Goal: Task Accomplishment & Management: Manage account settings

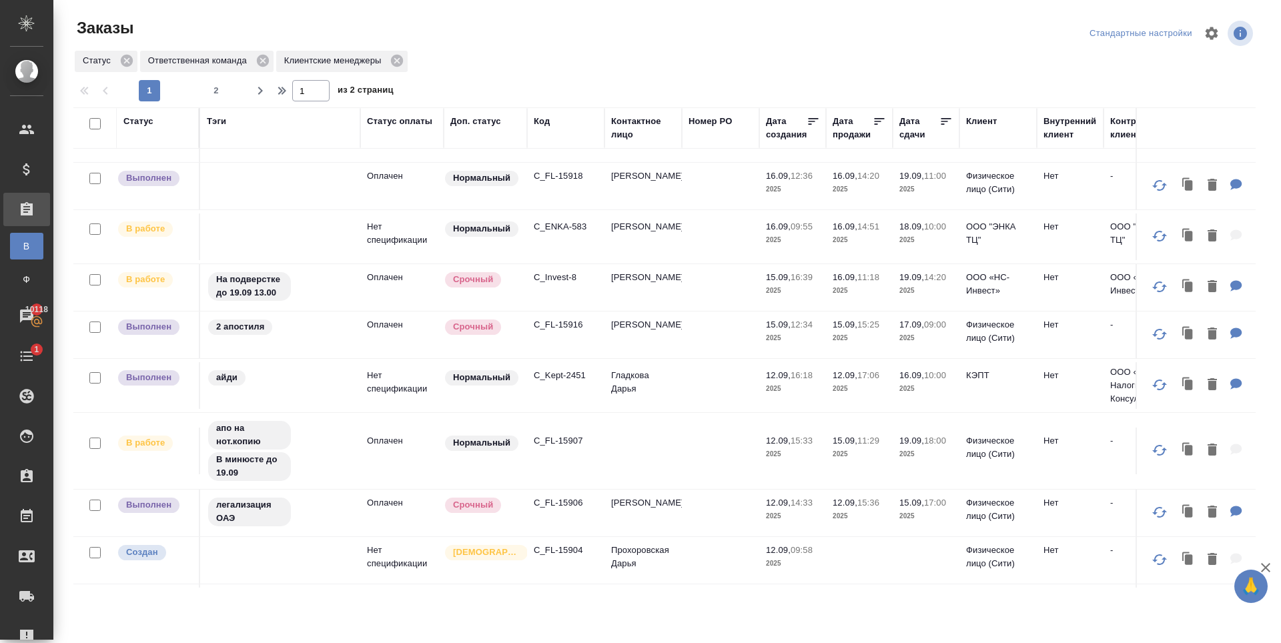
scroll to position [867, 0]
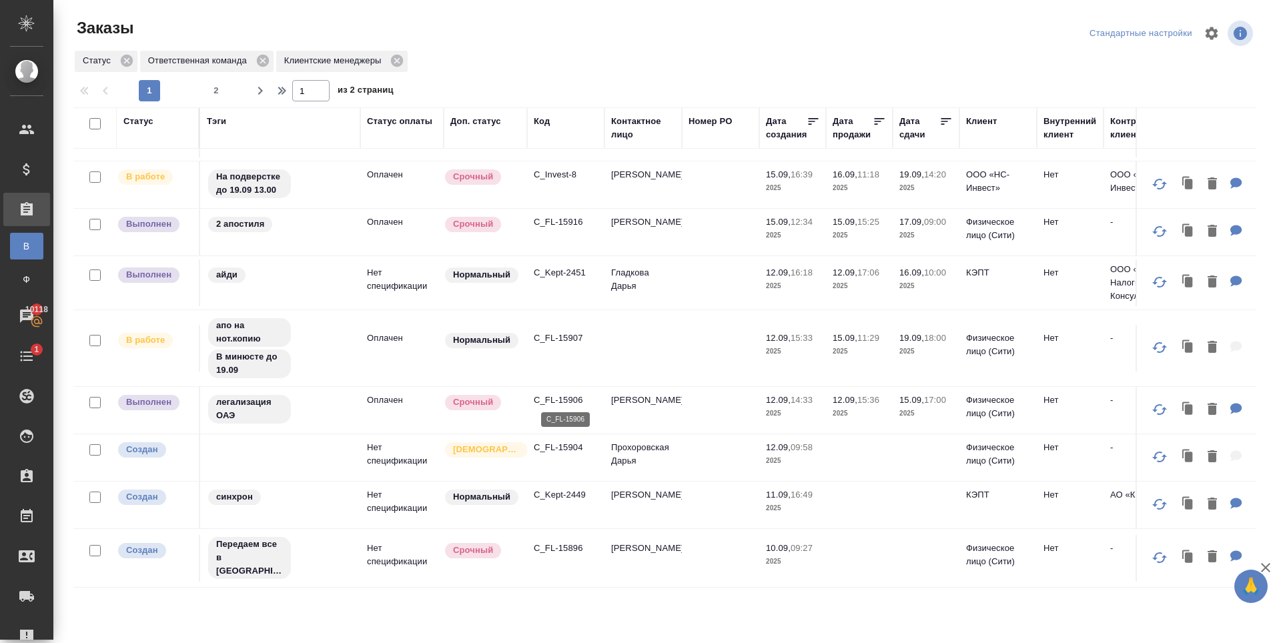
click at [556, 396] on p "C_FL-15906" at bounding box center [566, 400] width 64 height 13
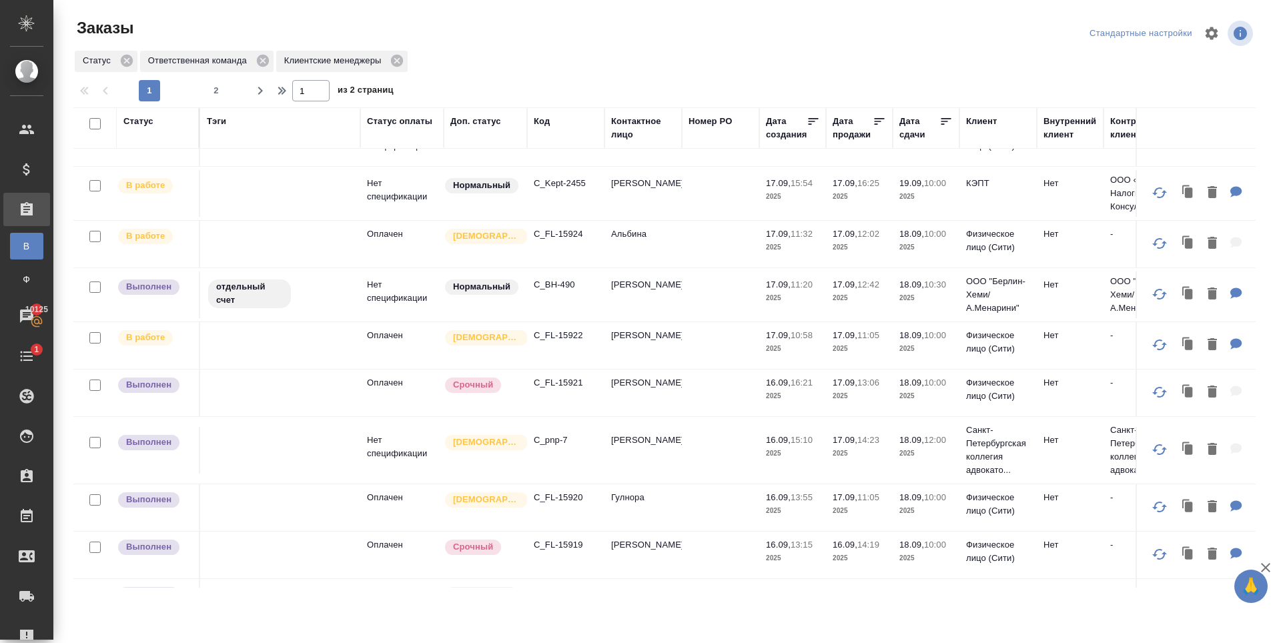
scroll to position [334, 0]
click at [553, 286] on p "C_BH-490" at bounding box center [566, 285] width 64 height 13
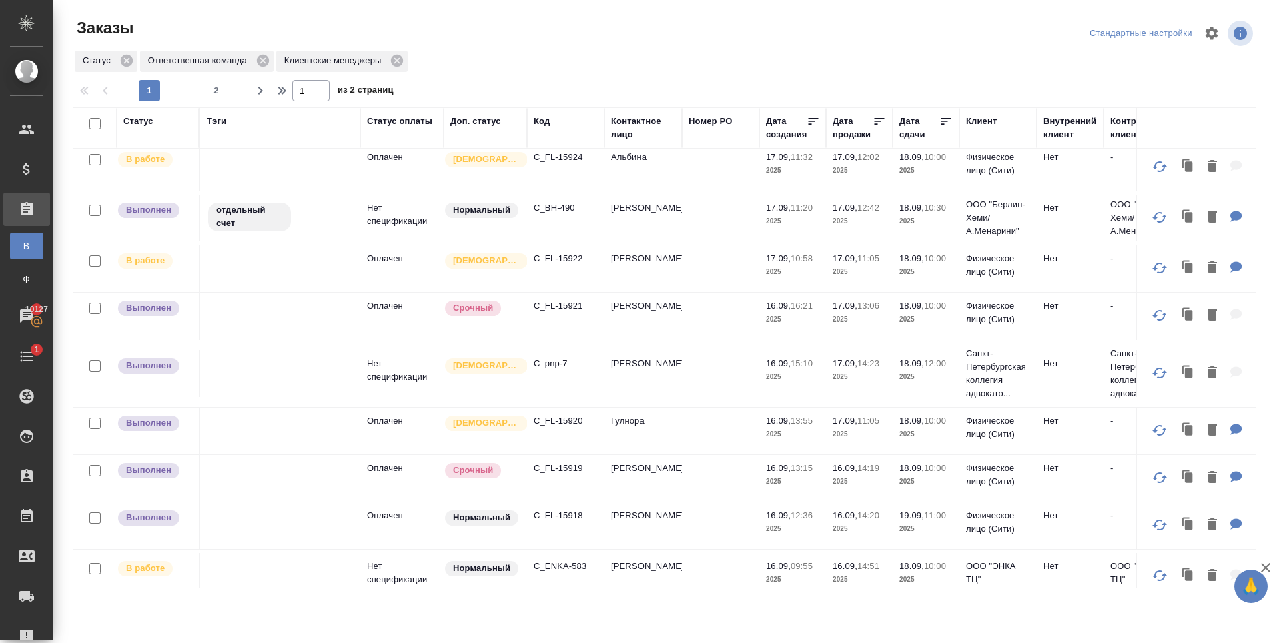
scroll to position [467, 0]
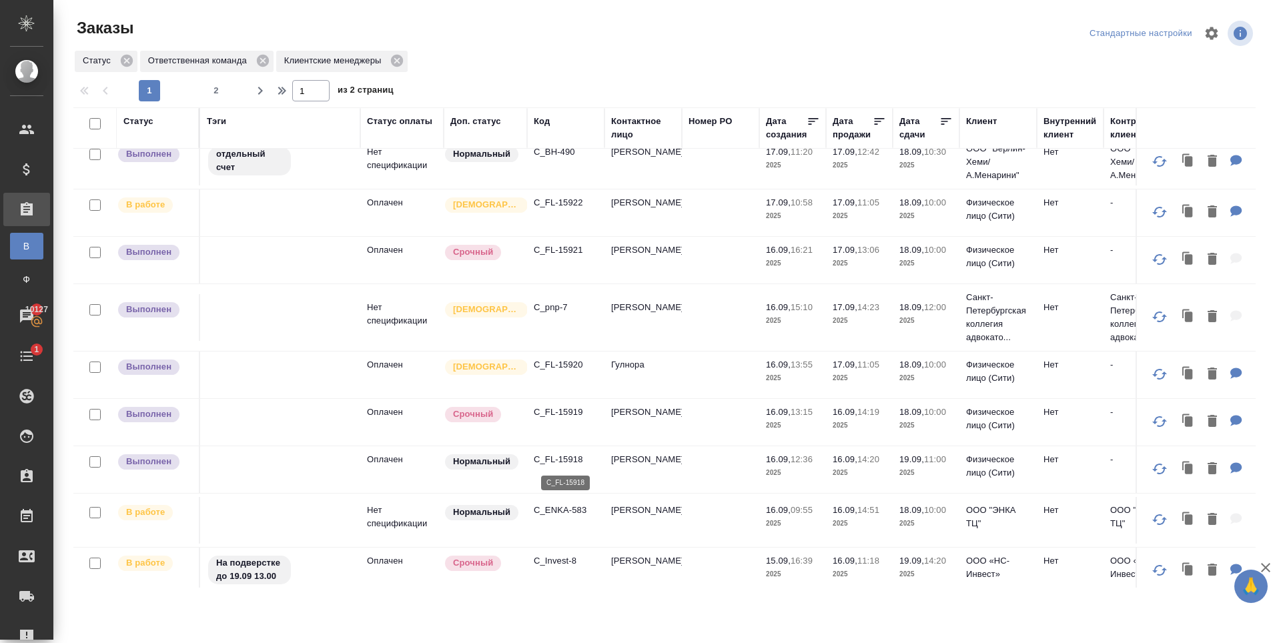
click at [562, 458] on p "C_FL-15918" at bounding box center [566, 459] width 64 height 13
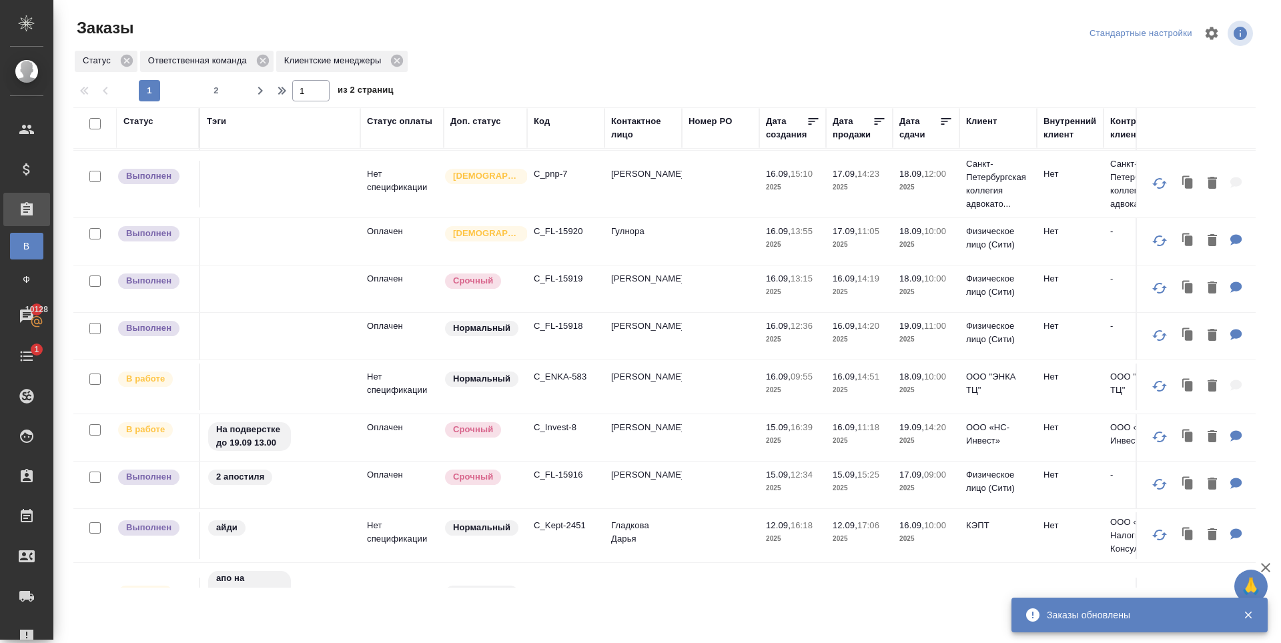
scroll to position [400, 0]
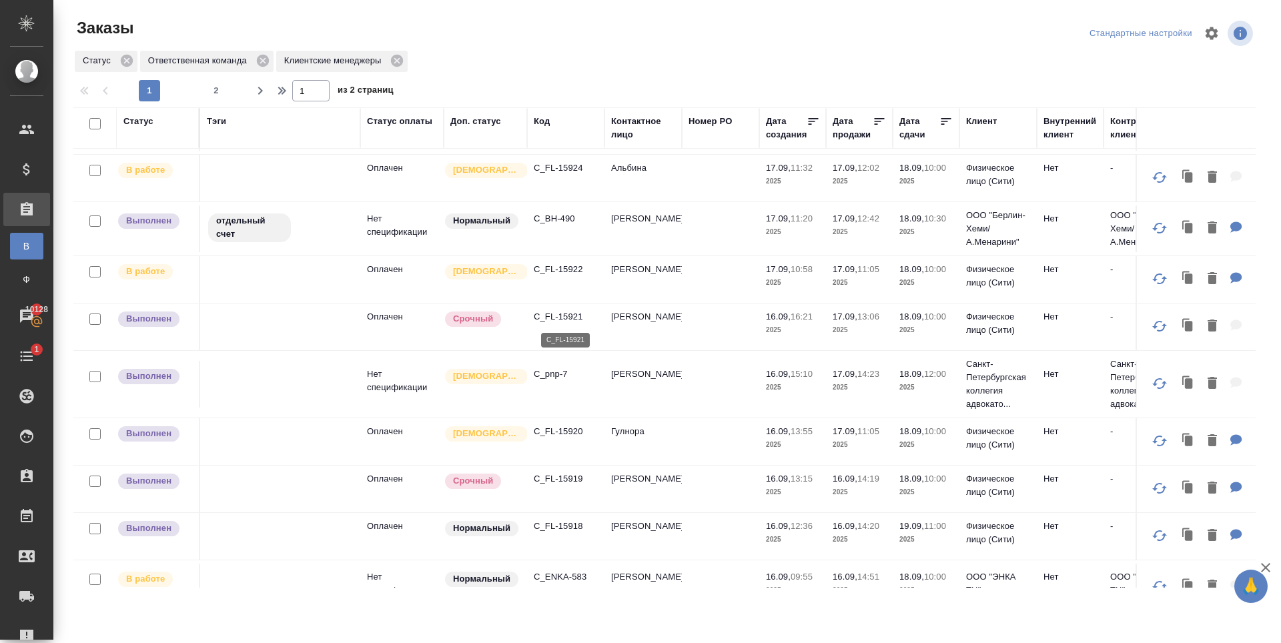
click at [562, 319] on p "C_FL-15921" at bounding box center [566, 316] width 64 height 13
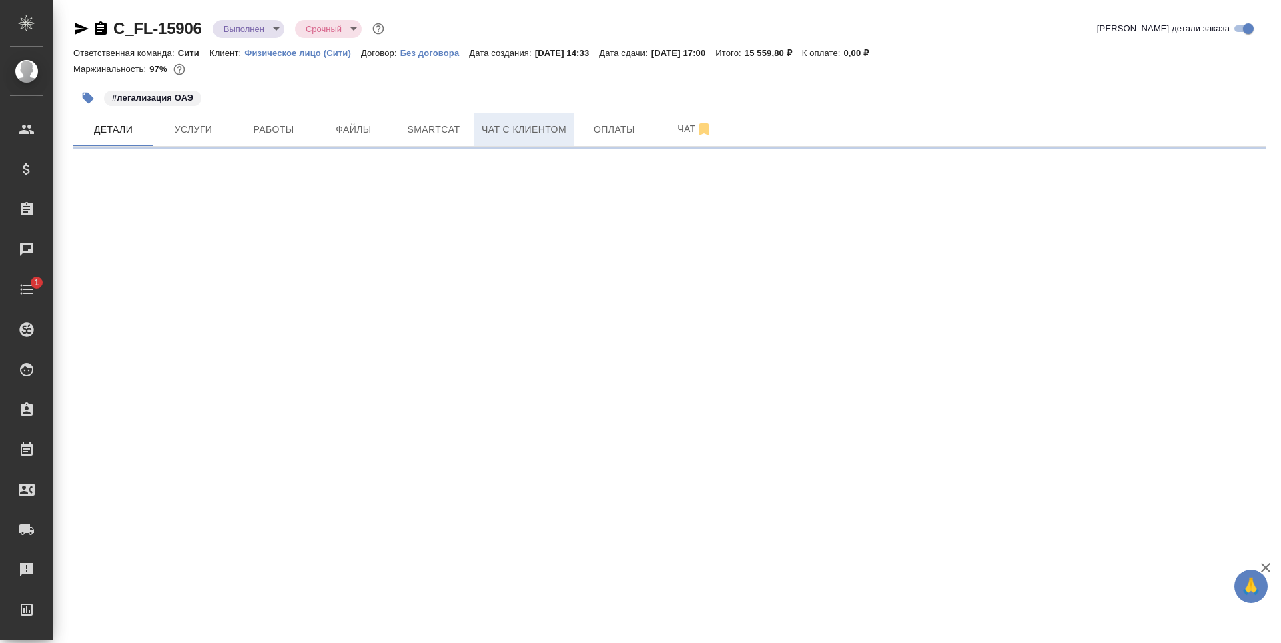
select select "RU"
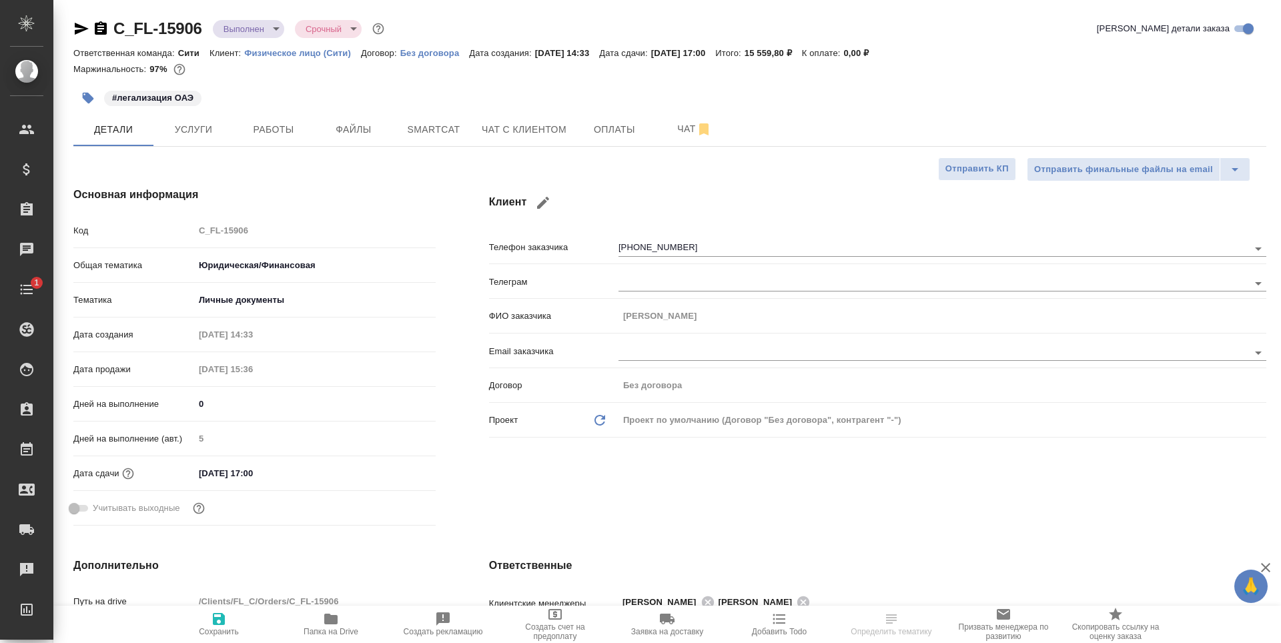
type textarea "x"
click at [544, 137] on span "Чат с клиентом" at bounding box center [524, 129] width 85 height 17
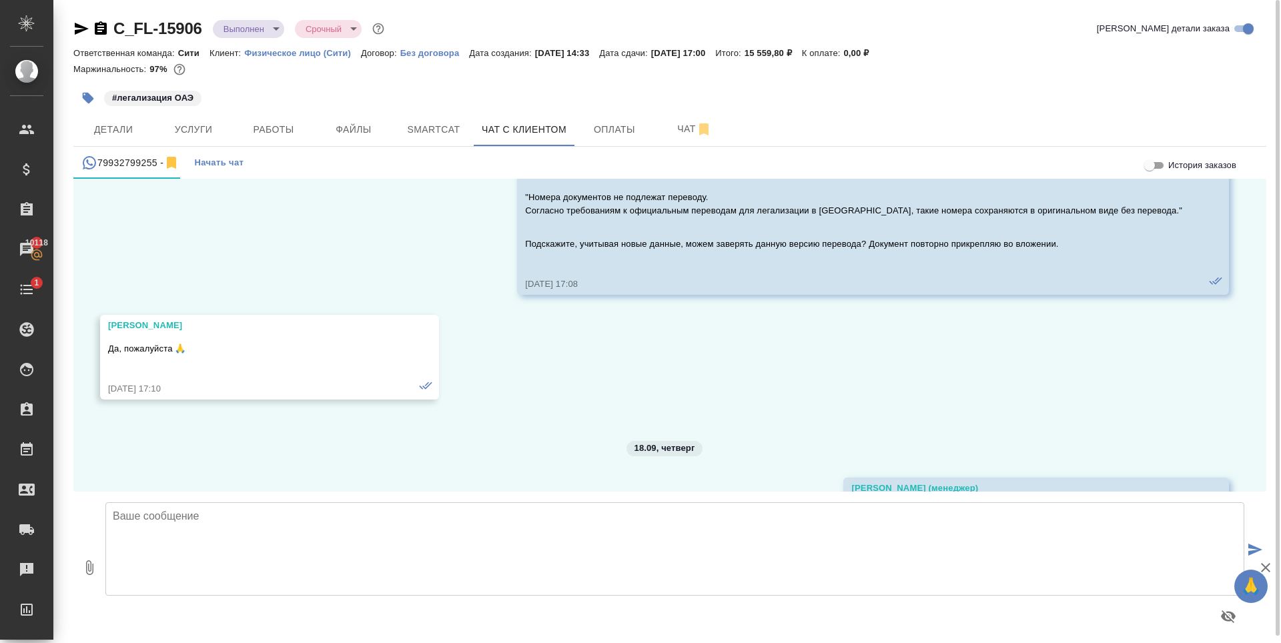
scroll to position [1276, 0]
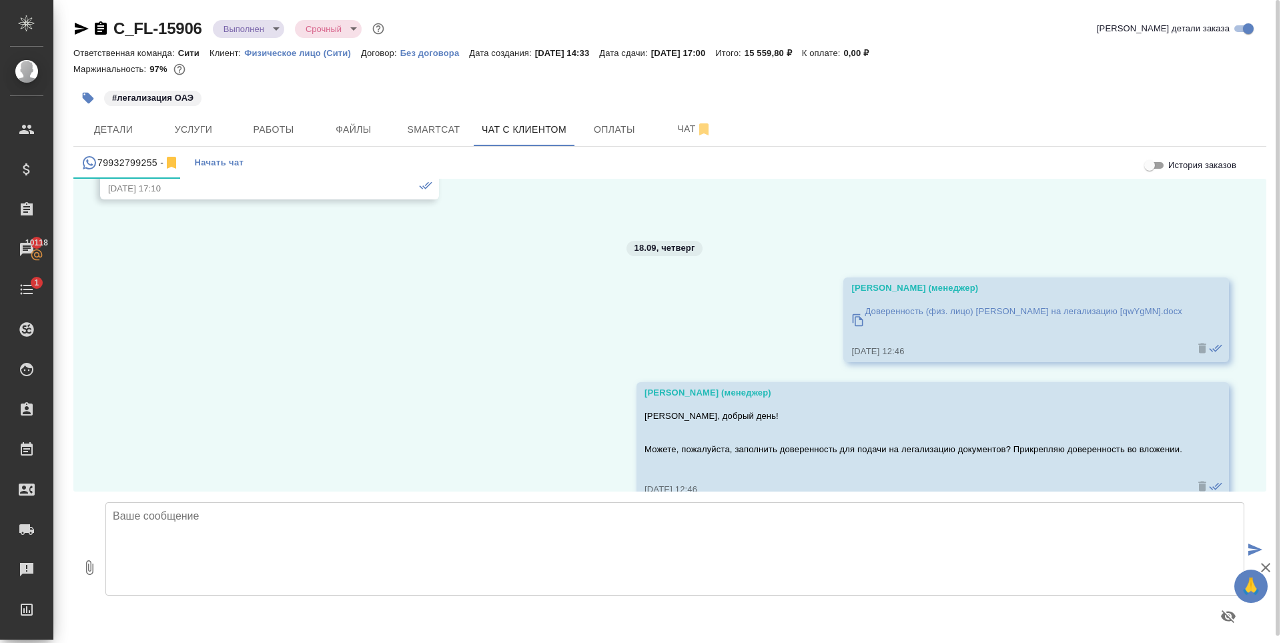
click at [957, 319] on div "Доверенность (физ. лицо) Андрей на легализацию [qwYgMN].docx" at bounding box center [1024, 320] width 318 height 37
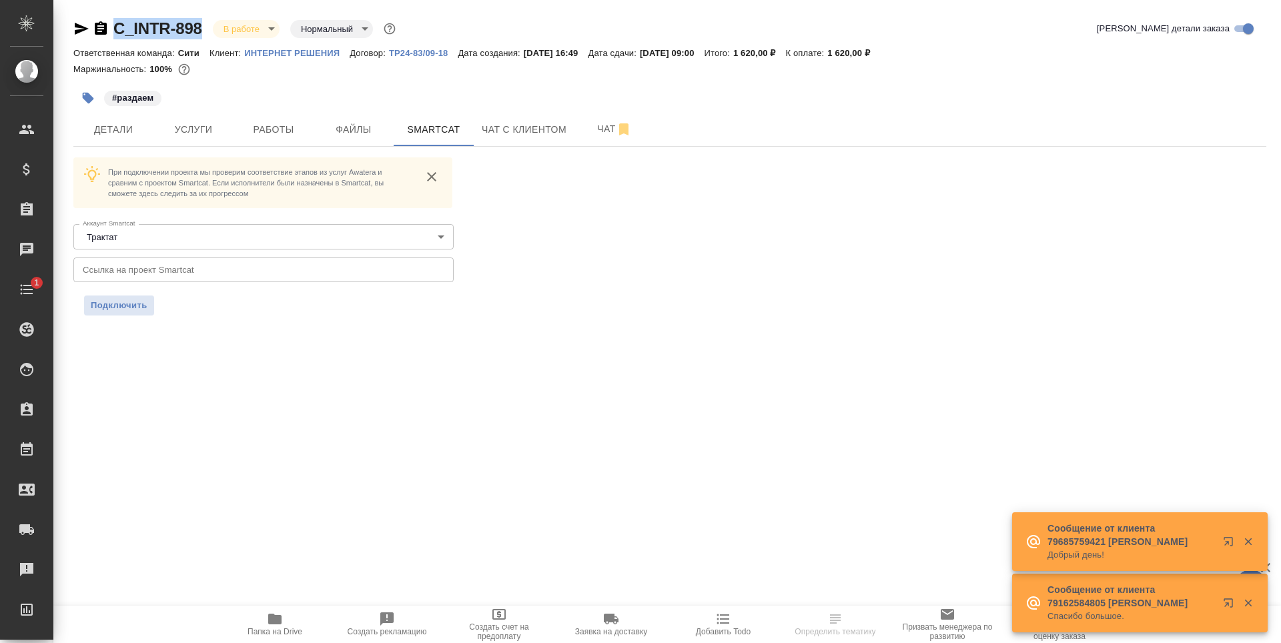
drag, startPoint x: 201, startPoint y: 27, endPoint x: 119, endPoint y: 35, distance: 82.4
click at [119, 35] on div "C_INTR-898 В работе inProgress Нормальный normal" at bounding box center [235, 28] width 325 height 21
copy link "C_INTR-898"
click at [354, 136] on span "Файлы" at bounding box center [354, 129] width 64 height 17
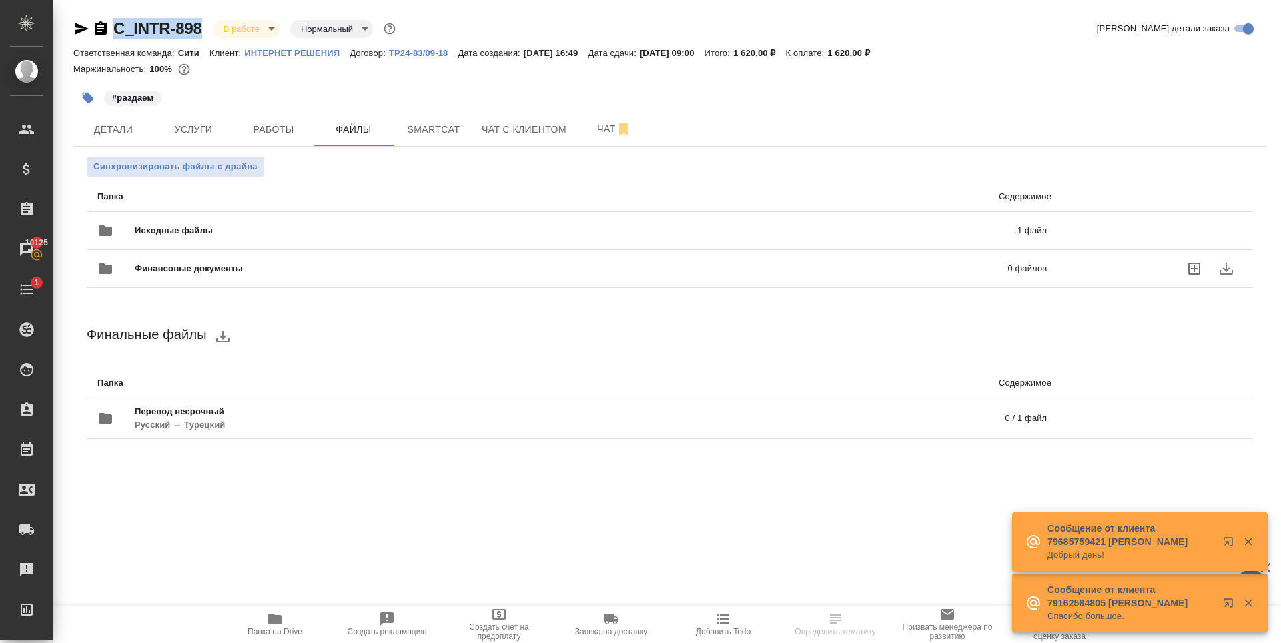
click at [1014, 238] on div "Исходные файлы 1 файл" at bounding box center [571, 231] width 949 height 32
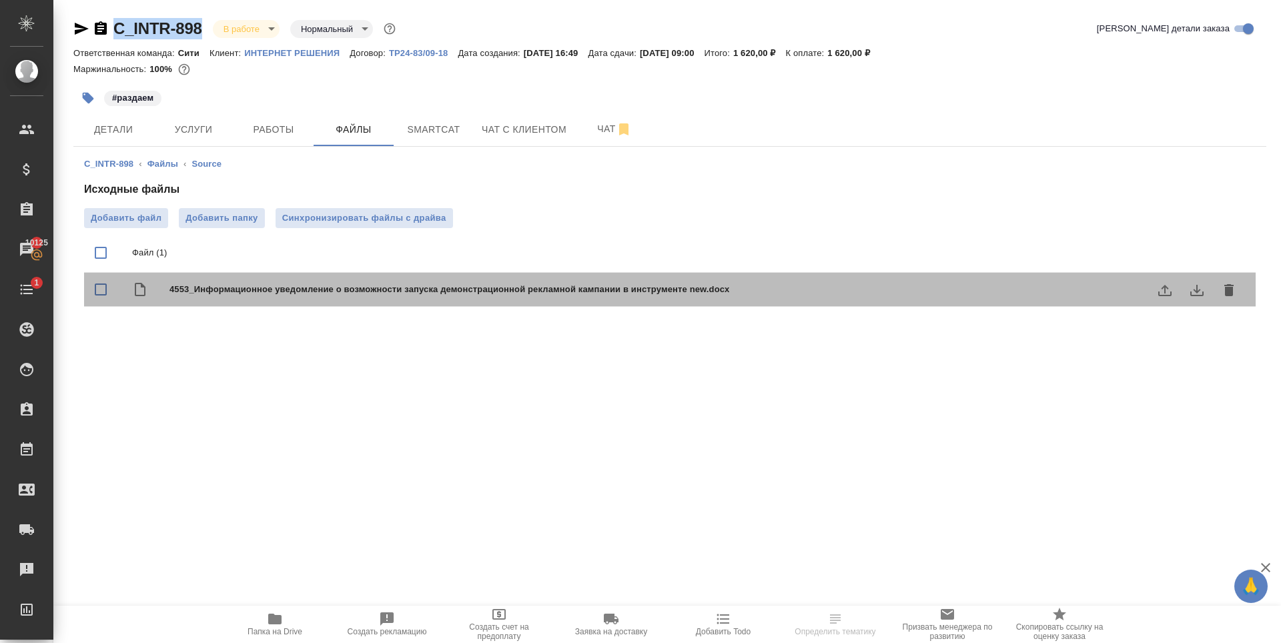
click at [314, 295] on span "4553_Информационное уведомление о возможности запуска демонстрационной рекламно…" at bounding box center [696, 289] width 1054 height 13
checkbox input "true"
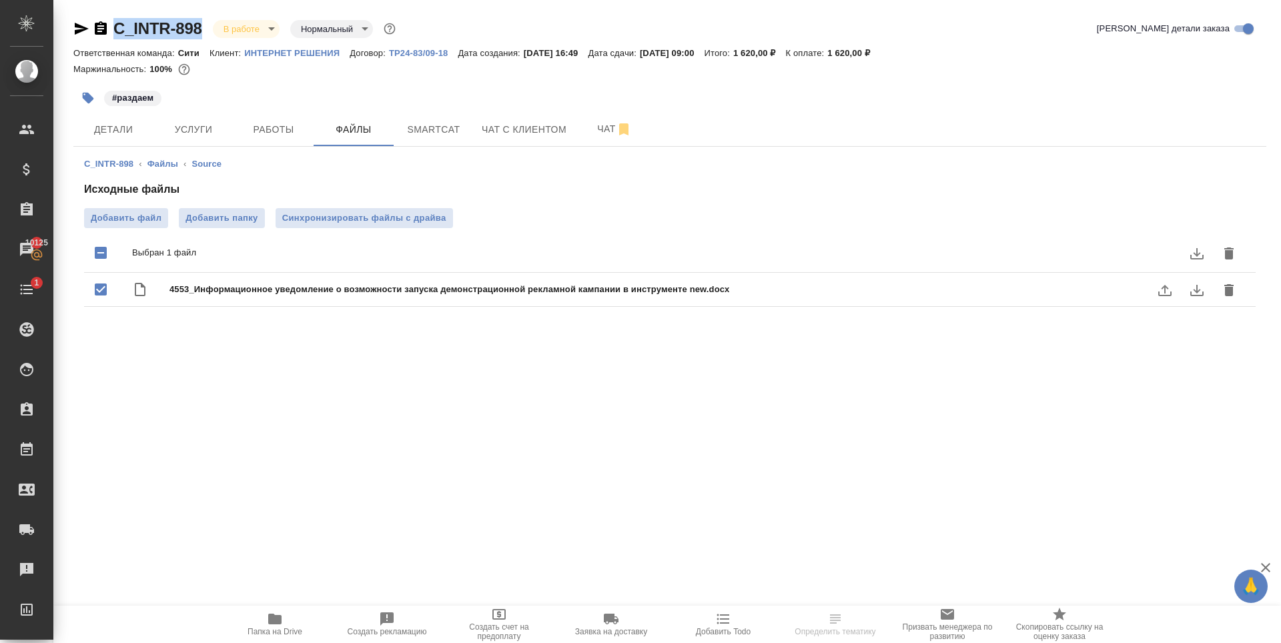
click at [1199, 291] on icon "download" at bounding box center [1196, 290] width 13 height 11
click at [209, 135] on span "Услуги" at bounding box center [193, 129] width 64 height 17
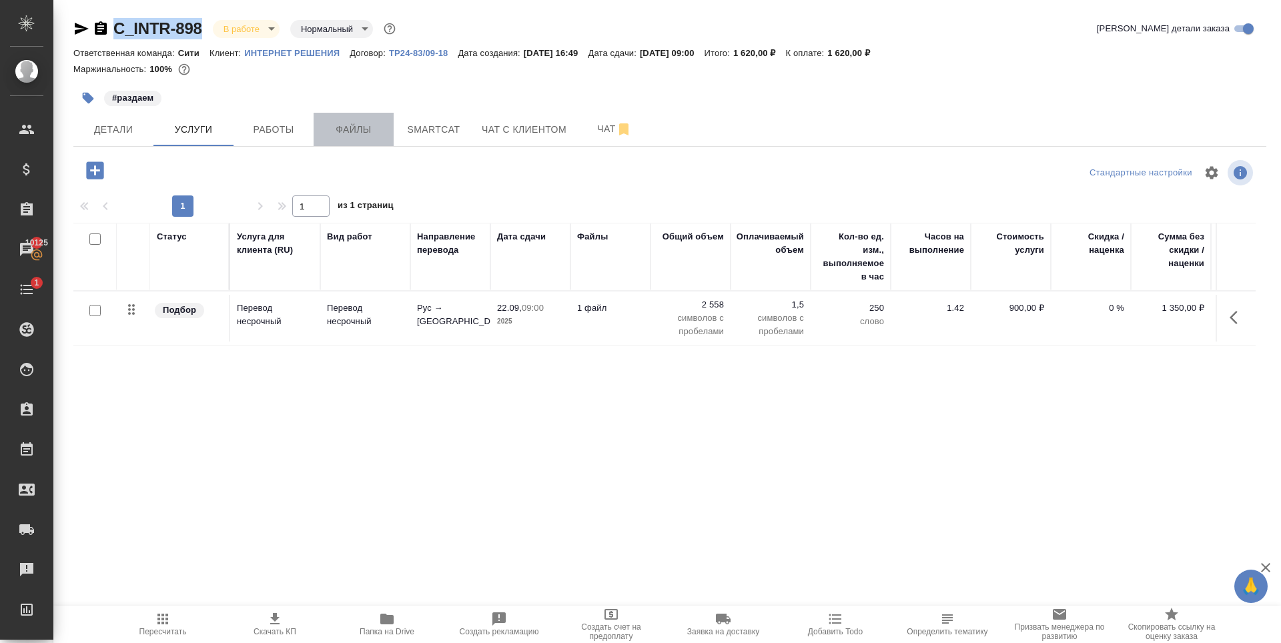
click at [372, 127] on span "Файлы" at bounding box center [354, 129] width 64 height 17
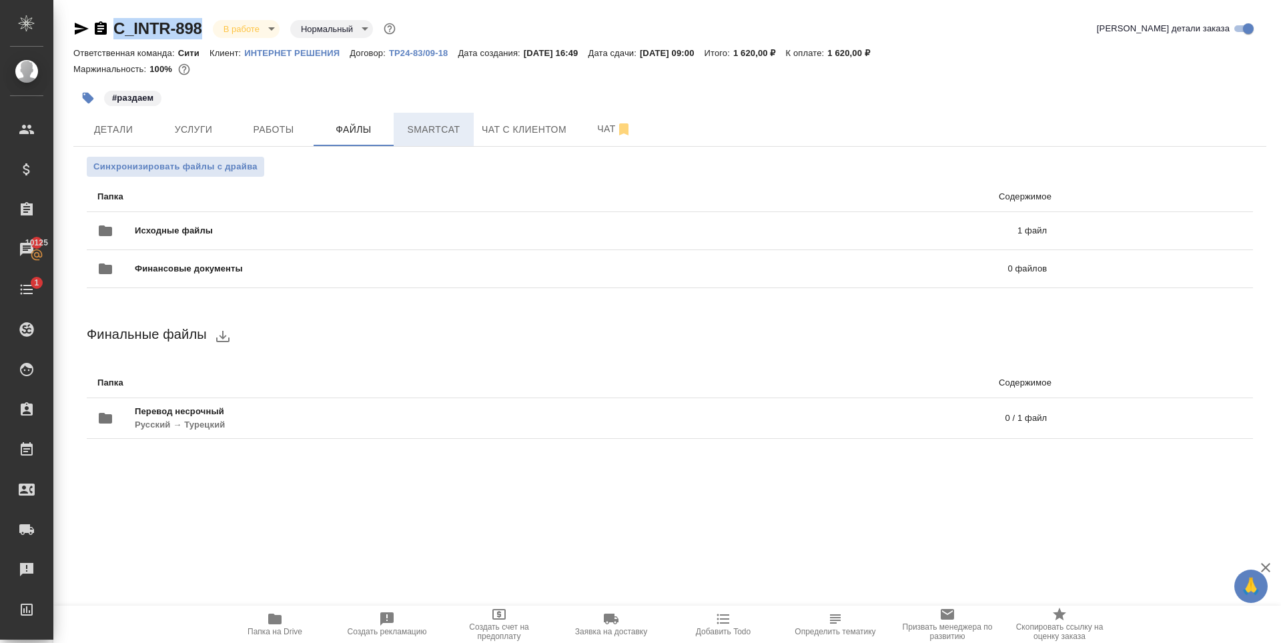
click at [453, 129] on span "Smartcat" at bounding box center [434, 129] width 64 height 17
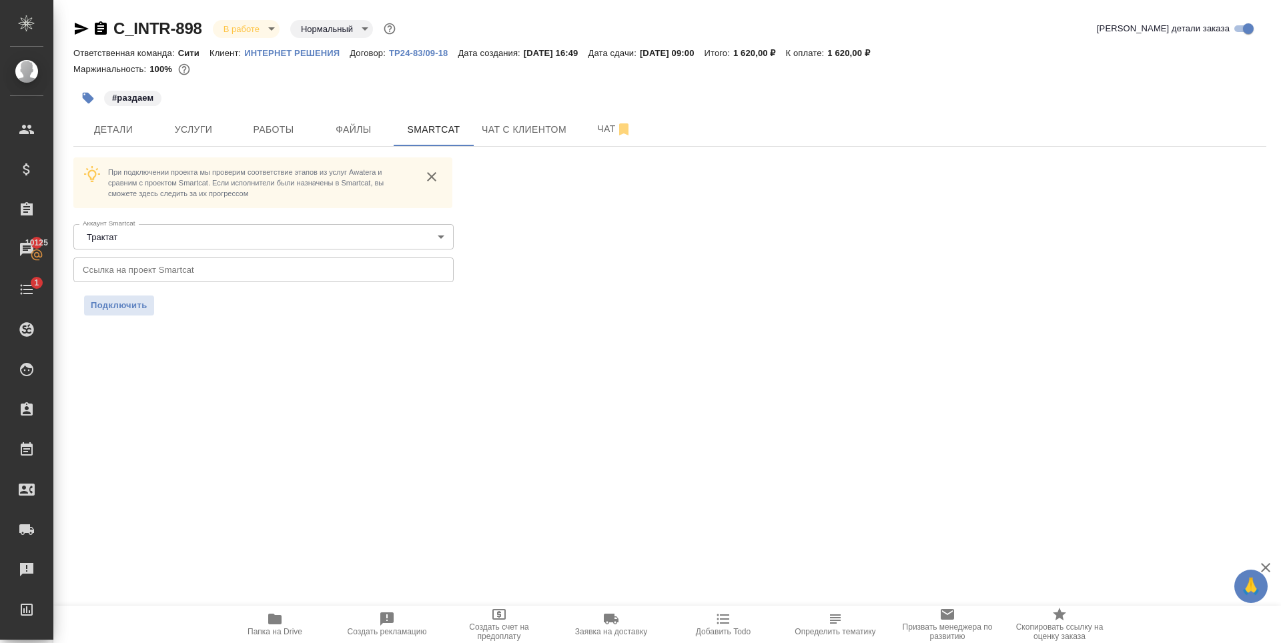
click at [292, 273] on input "text" at bounding box center [263, 269] width 380 height 24
click at [147, 306] on button "Подключить" at bounding box center [119, 306] width 70 height 20
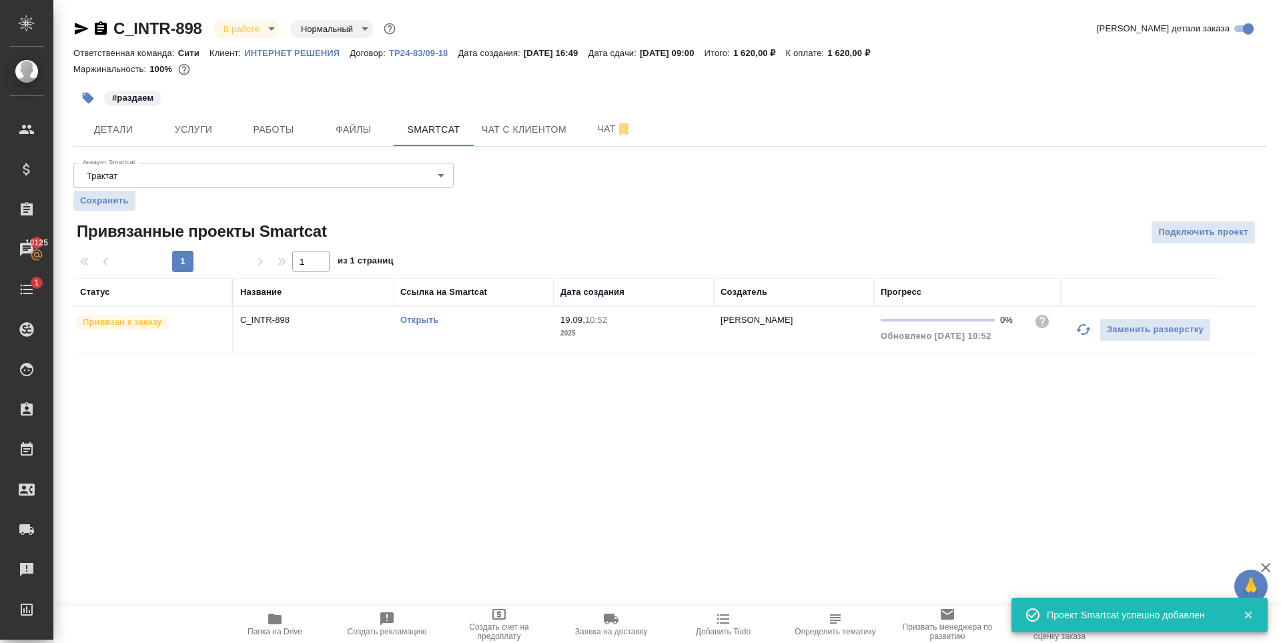
click at [333, 483] on div ".cls-1 fill:#fff; AWATERA Zaytseva Svetlana Клиенты Спецификации Заказы 10125 Ч…" at bounding box center [640, 321] width 1281 height 643
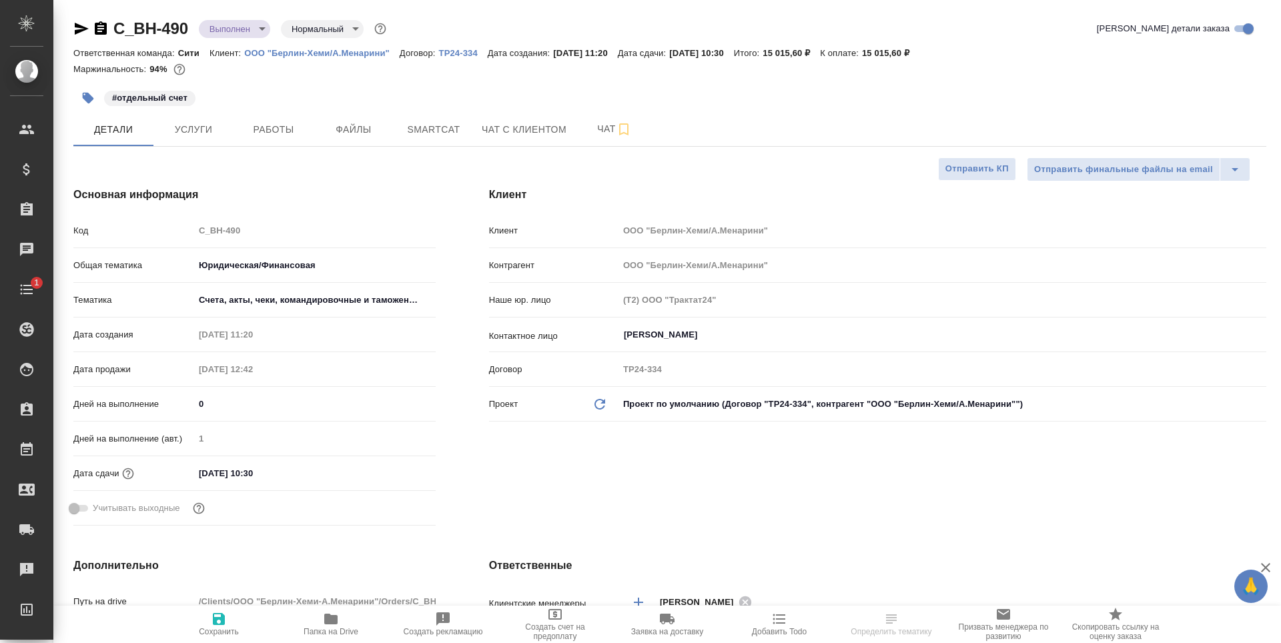
select select "RU"
click at [201, 143] on button "Услуги" at bounding box center [193, 129] width 80 height 33
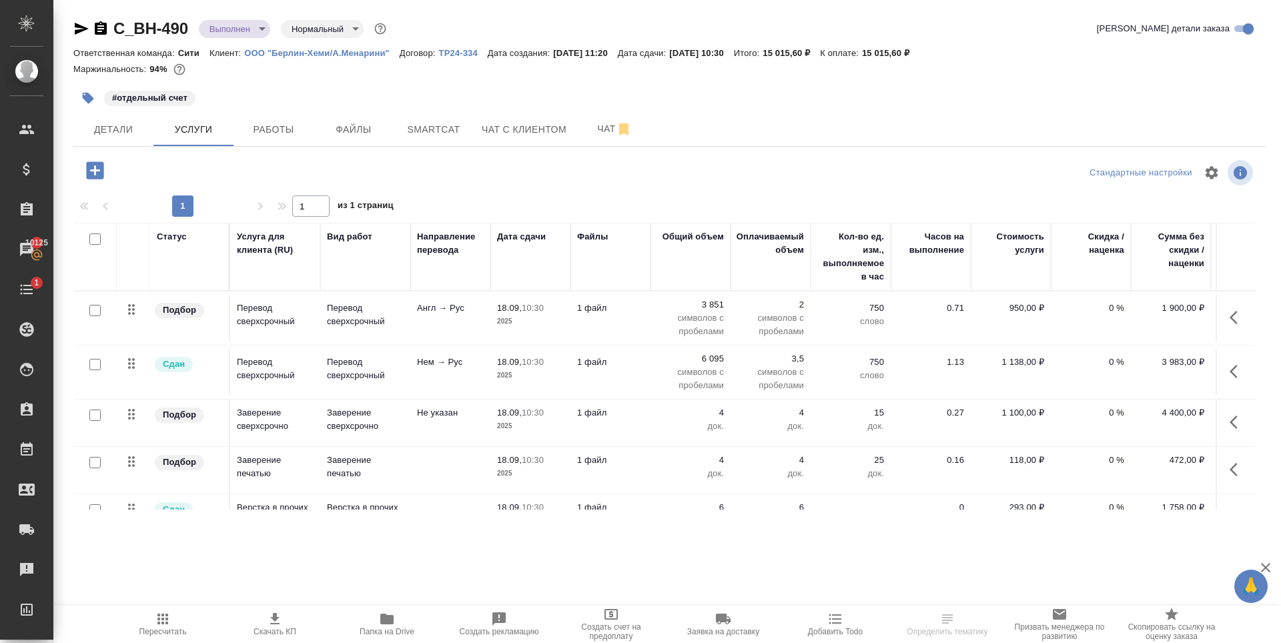
scroll to position [42, 0]
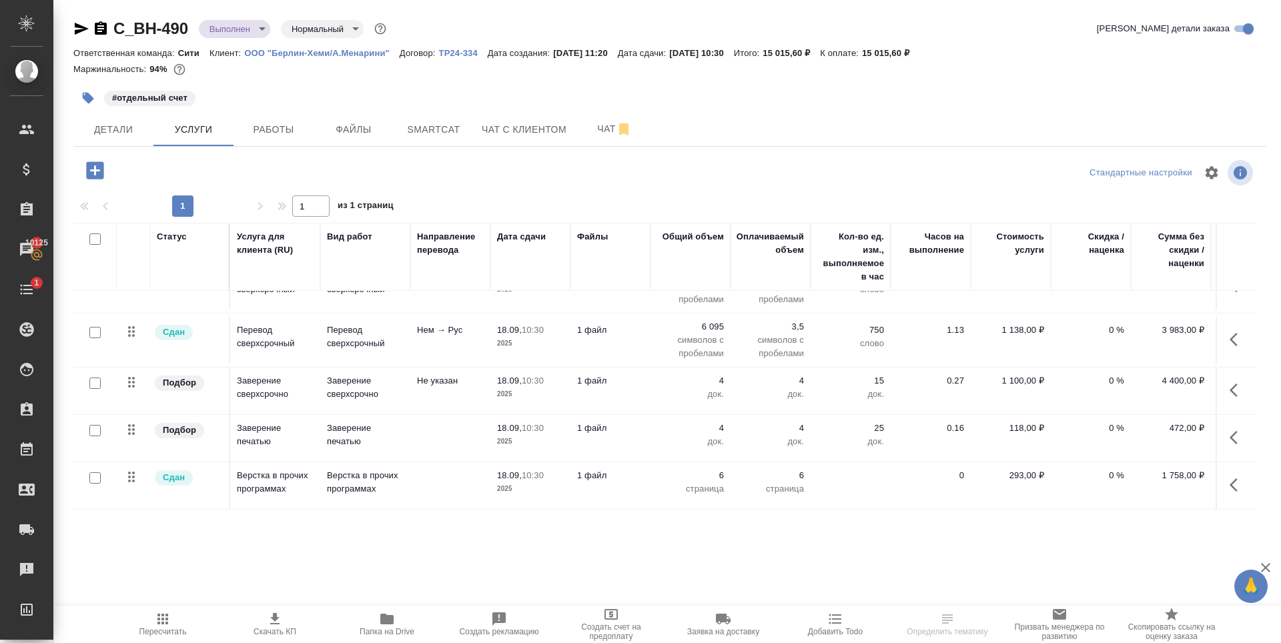
click at [93, 378] on input "checkbox" at bounding box center [94, 383] width 11 height 11
checkbox input "true"
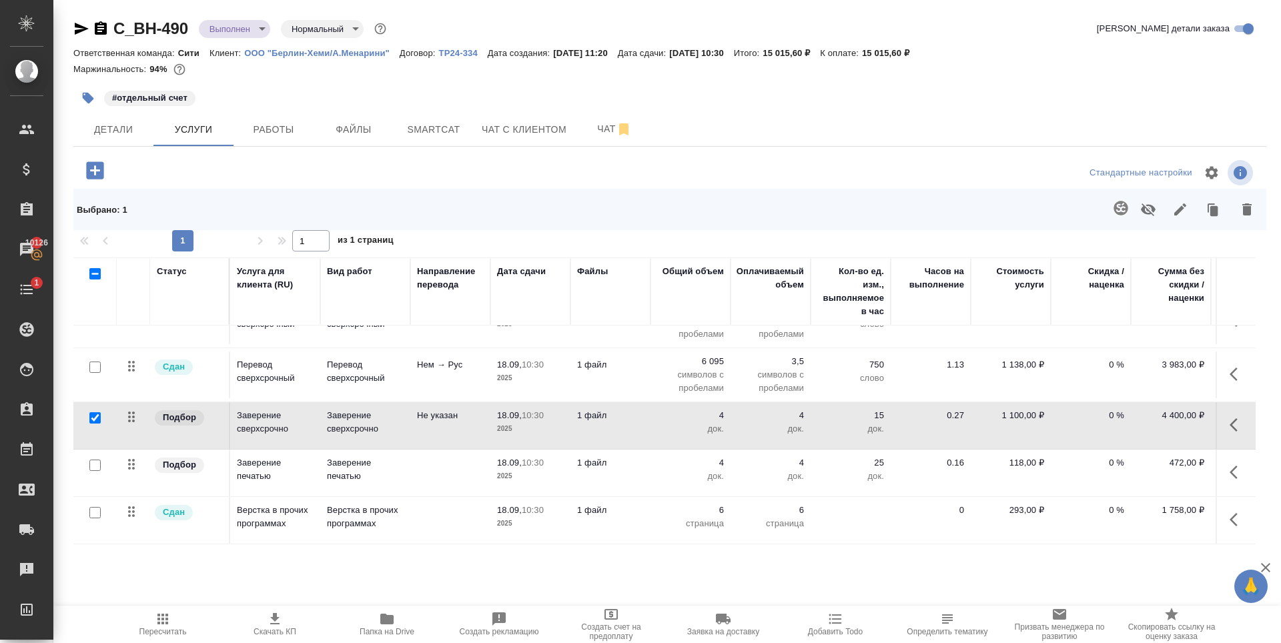
click at [1249, 211] on icon "button" at bounding box center [1246, 209] width 9 height 12
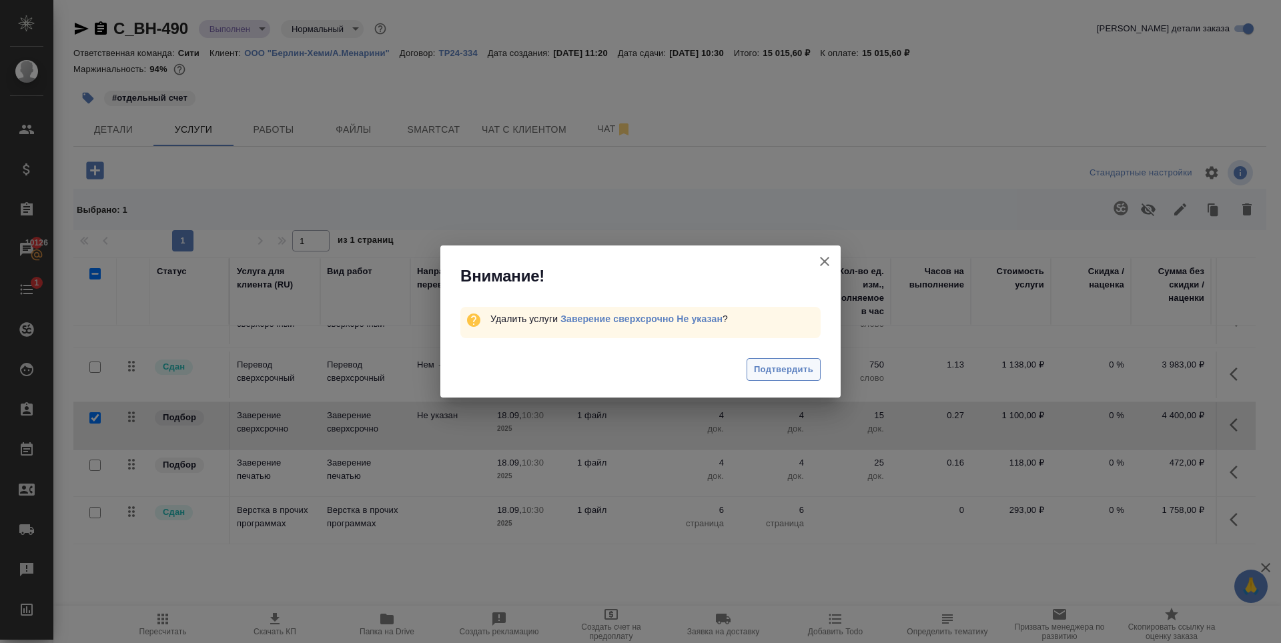
click at [791, 376] on span "Подтвердить" at bounding box center [783, 369] width 59 height 15
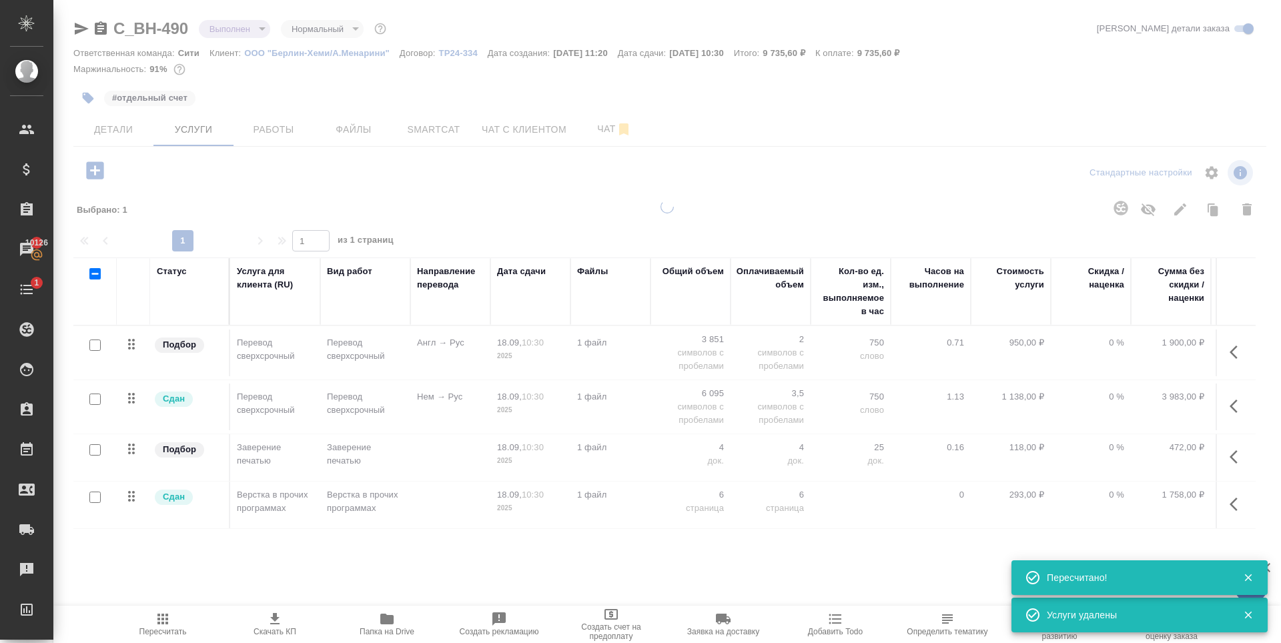
scroll to position [0, 0]
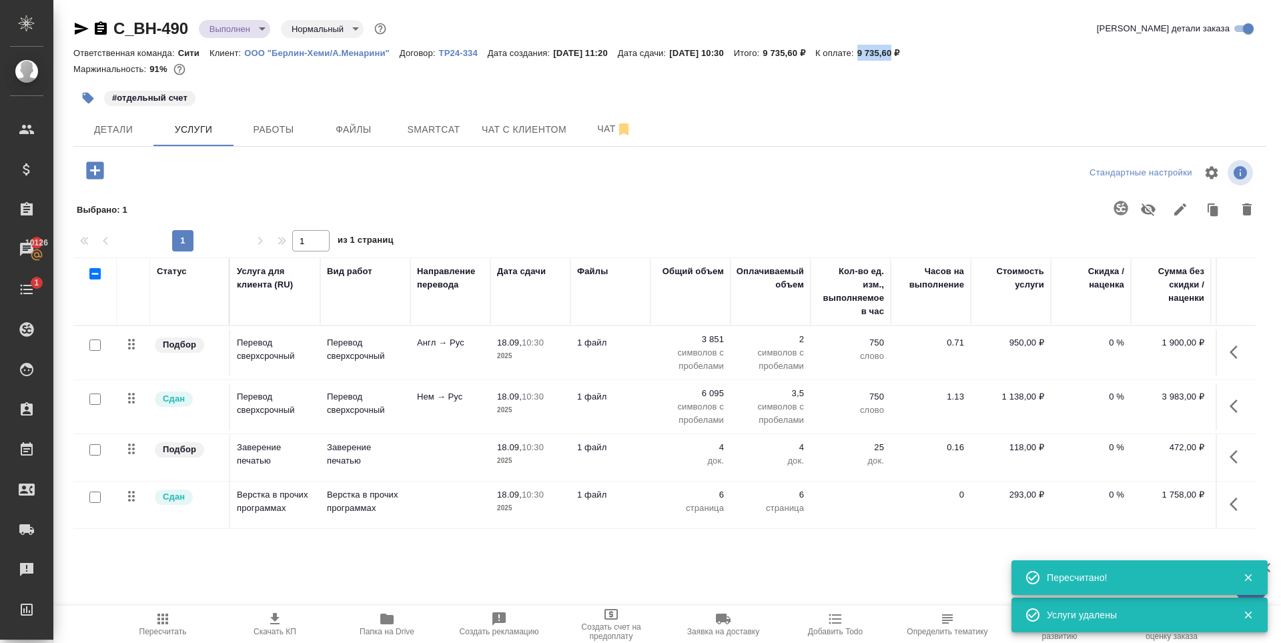
drag, startPoint x: 891, startPoint y: 51, endPoint x: 926, endPoint y: 55, distance: 35.5
click at [926, 55] on div "Ответственная команда: Сити Клиент: ООО "Берлин-Хеми/А.Менарини" Договор: TP24-…" at bounding box center [669, 53] width 1193 height 16
copy p "9 735,60"
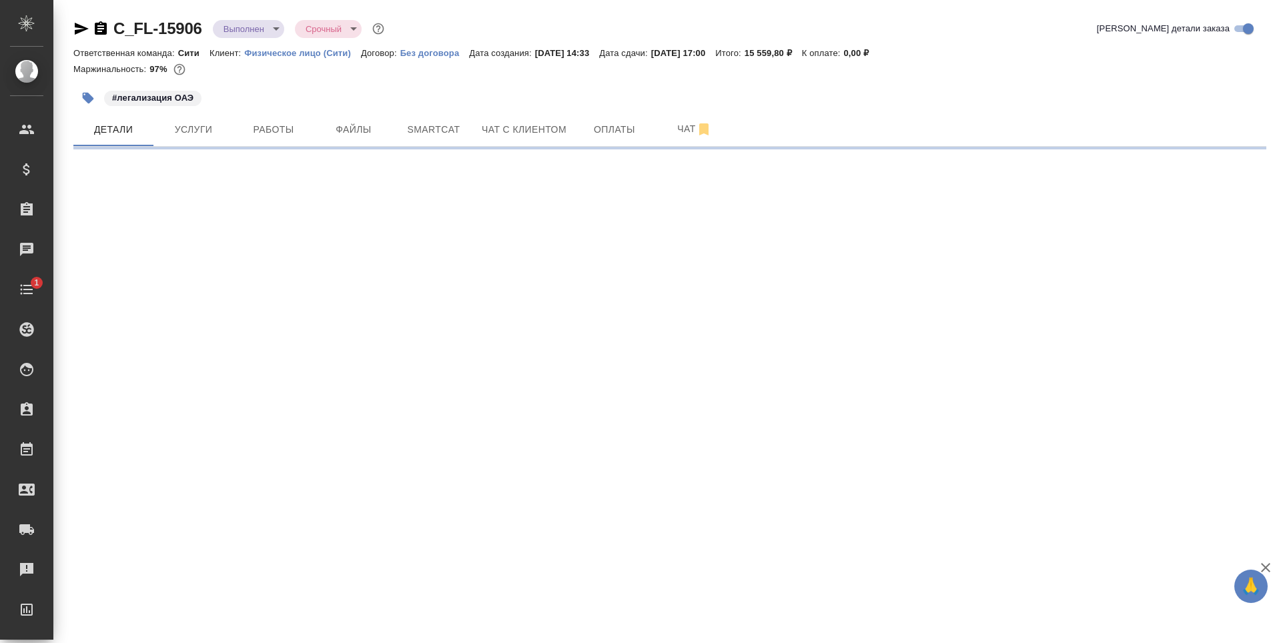
select select "RU"
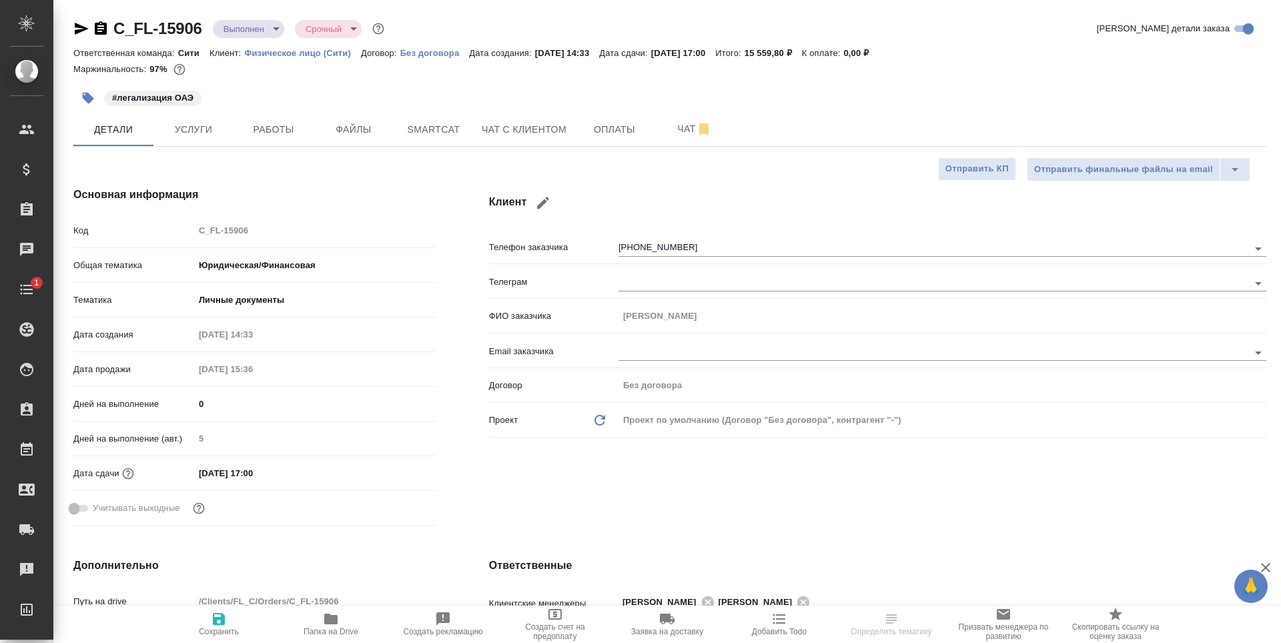
type textarea "x"
click at [321, 618] on span "Папка на Drive" at bounding box center [331, 623] width 96 height 25
type textarea "x"
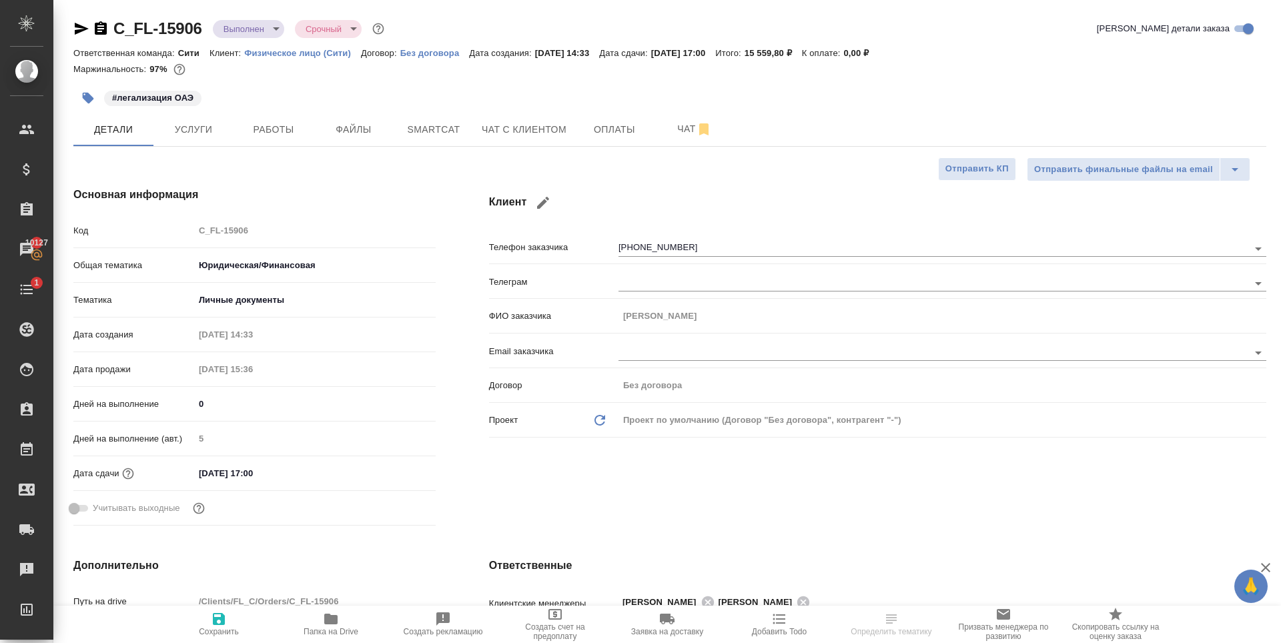
type textarea "x"
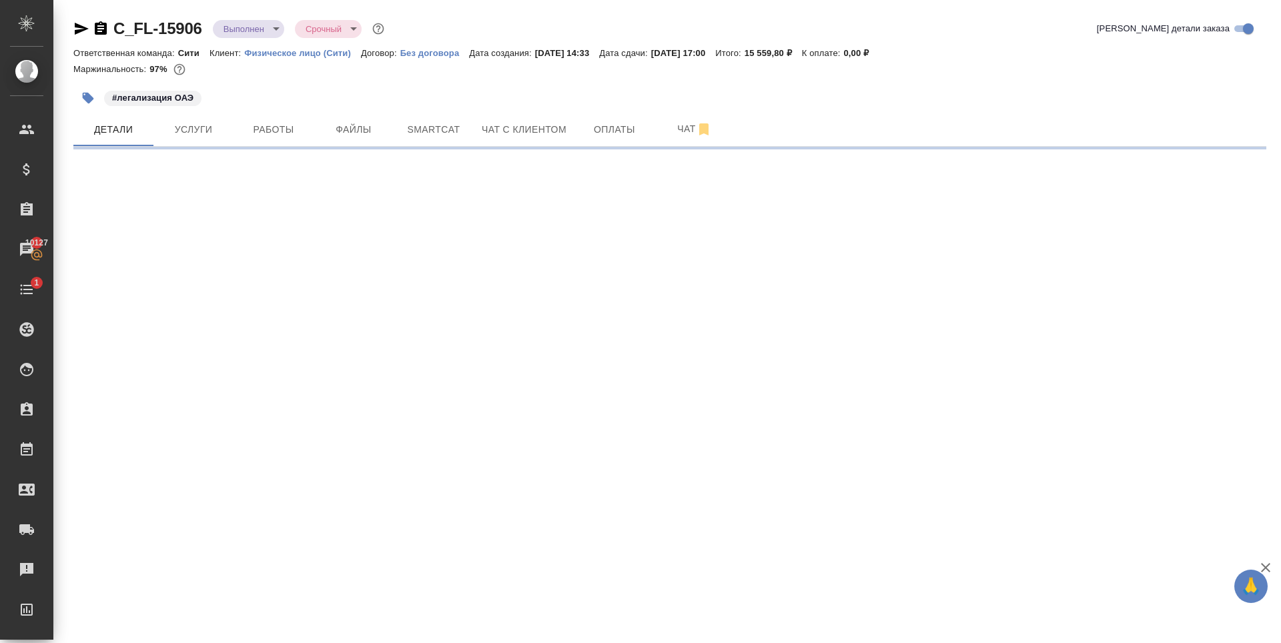
select select "RU"
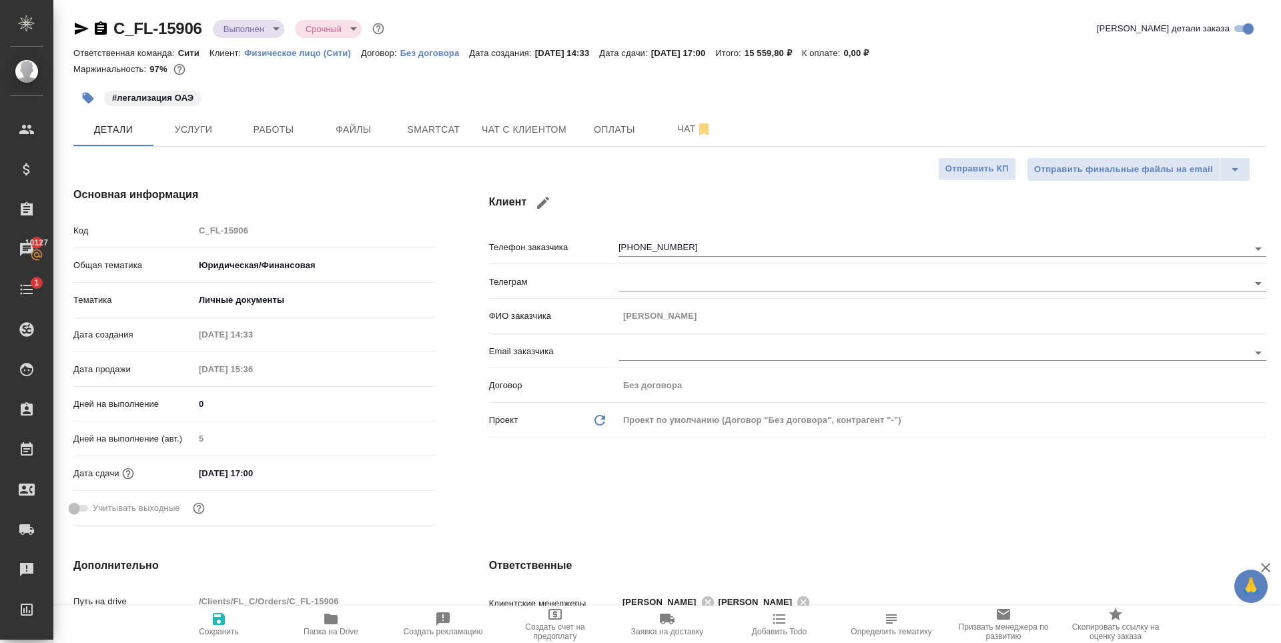
type textarea "x"
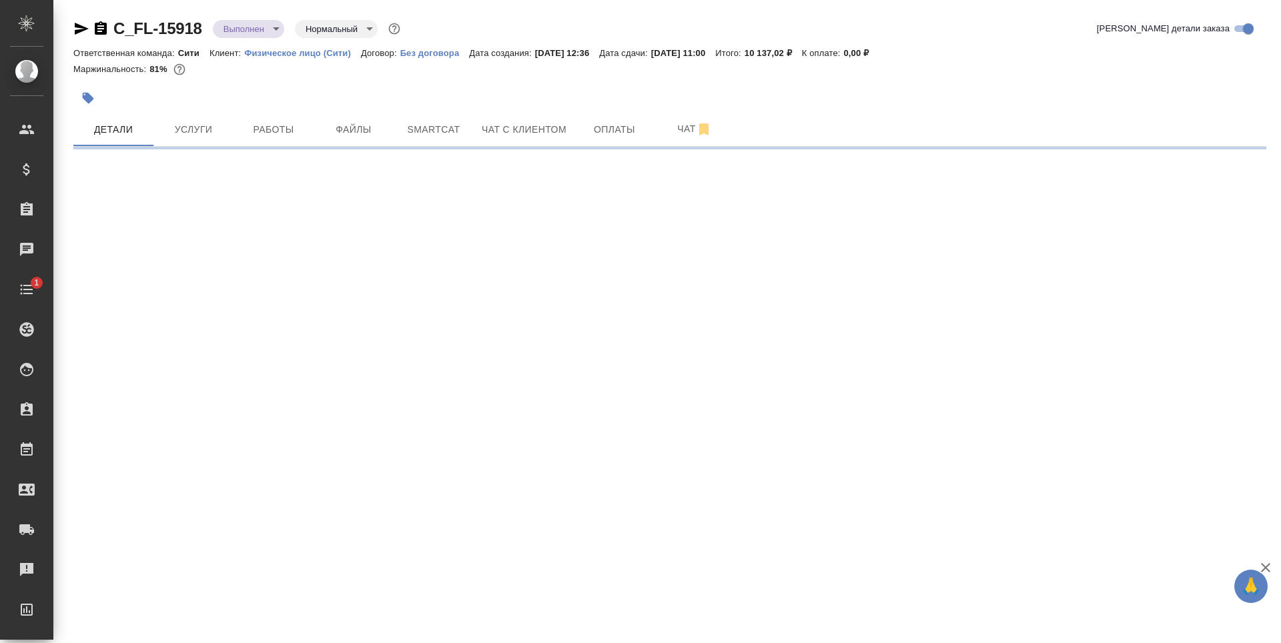
select select "RU"
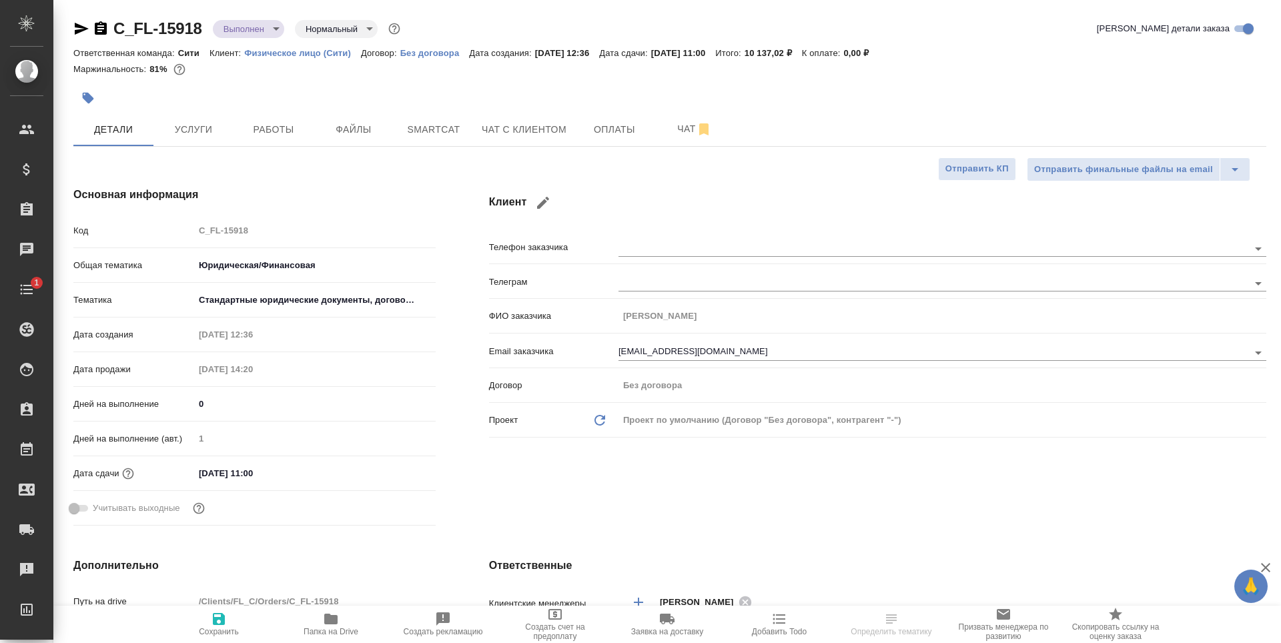
type textarea "x"
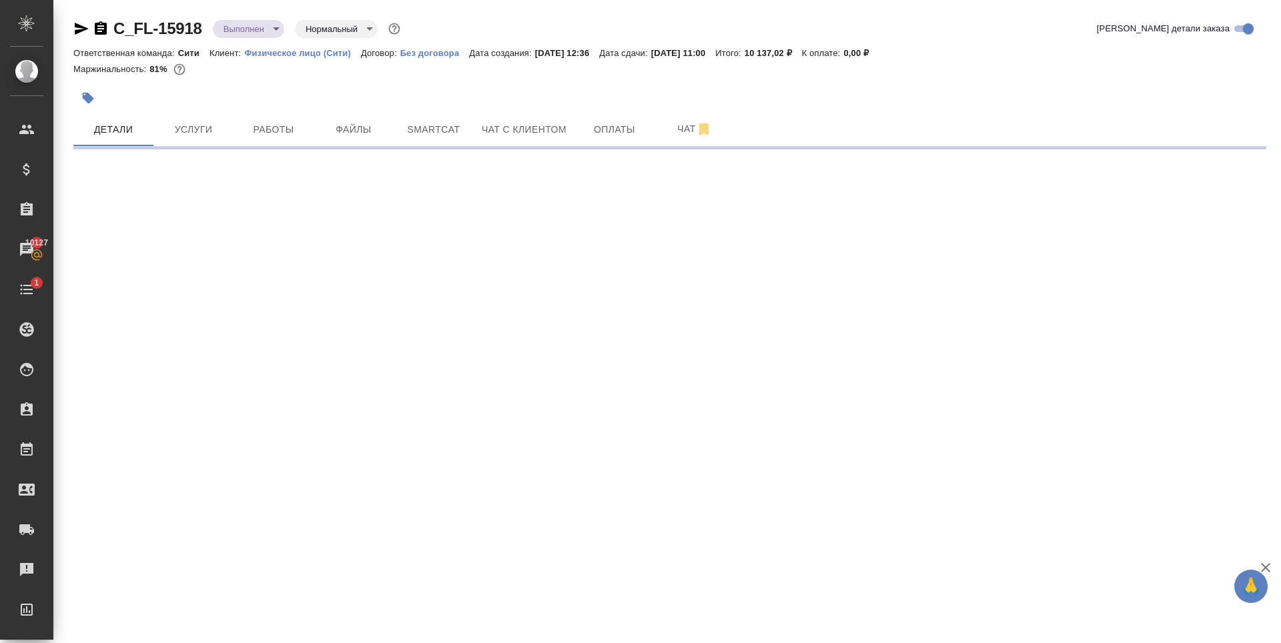
select select "RU"
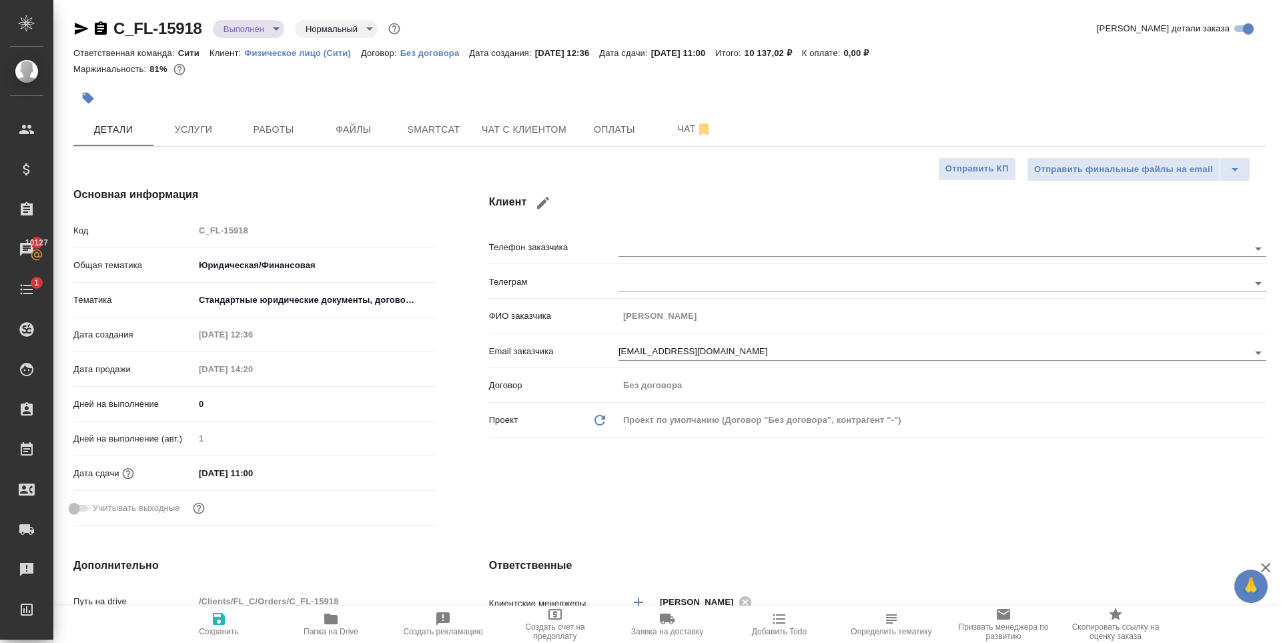
type textarea "x"
click at [369, 127] on span "Файлы" at bounding box center [354, 129] width 64 height 17
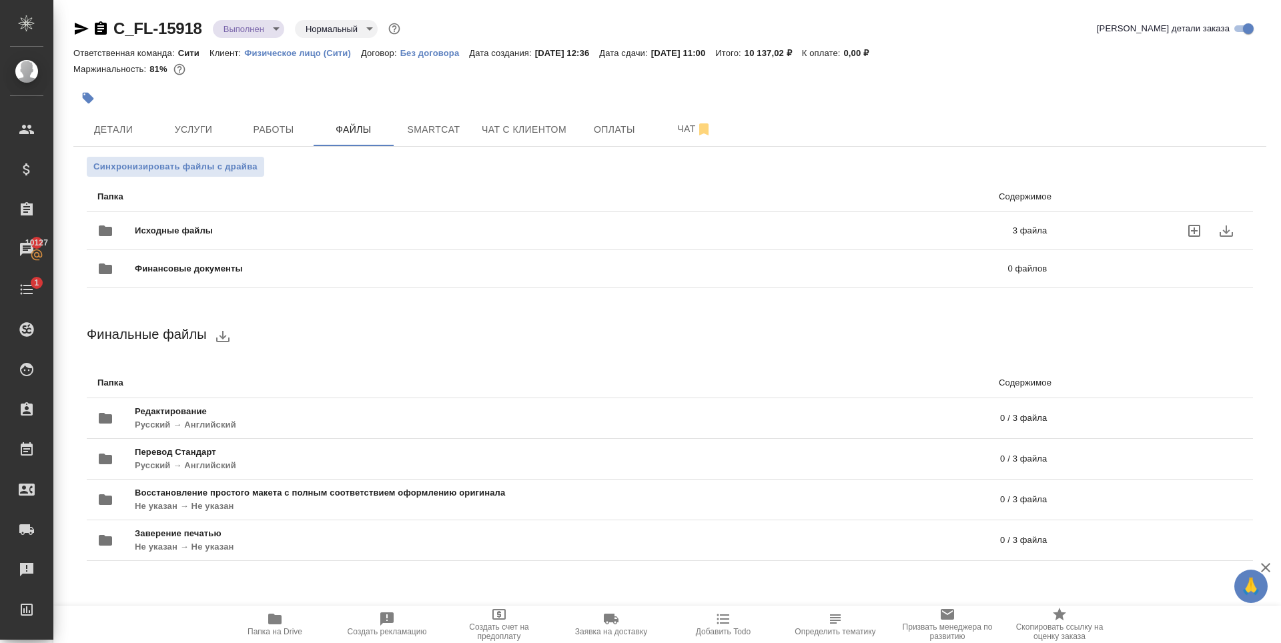
click at [449, 221] on div "Исходные файлы 3 файла" at bounding box center [571, 231] width 949 height 32
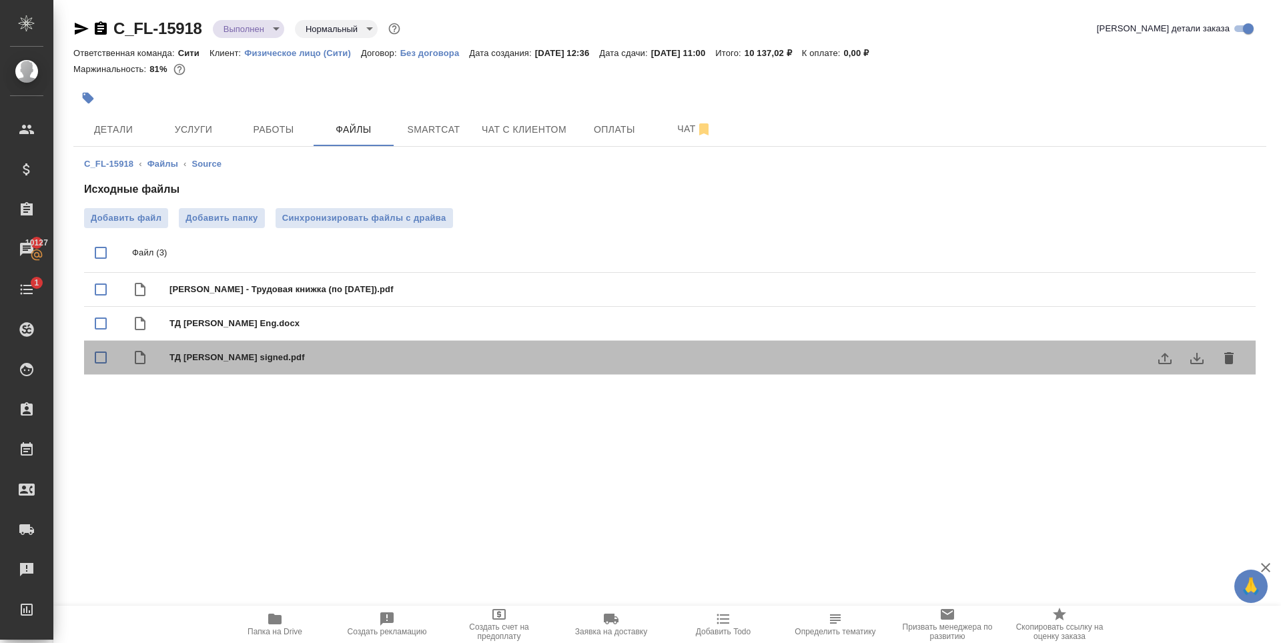
click at [240, 363] on span "ТД [PERSON_NAME] signed.pdf" at bounding box center [696, 357] width 1054 height 13
checkbox input "true"
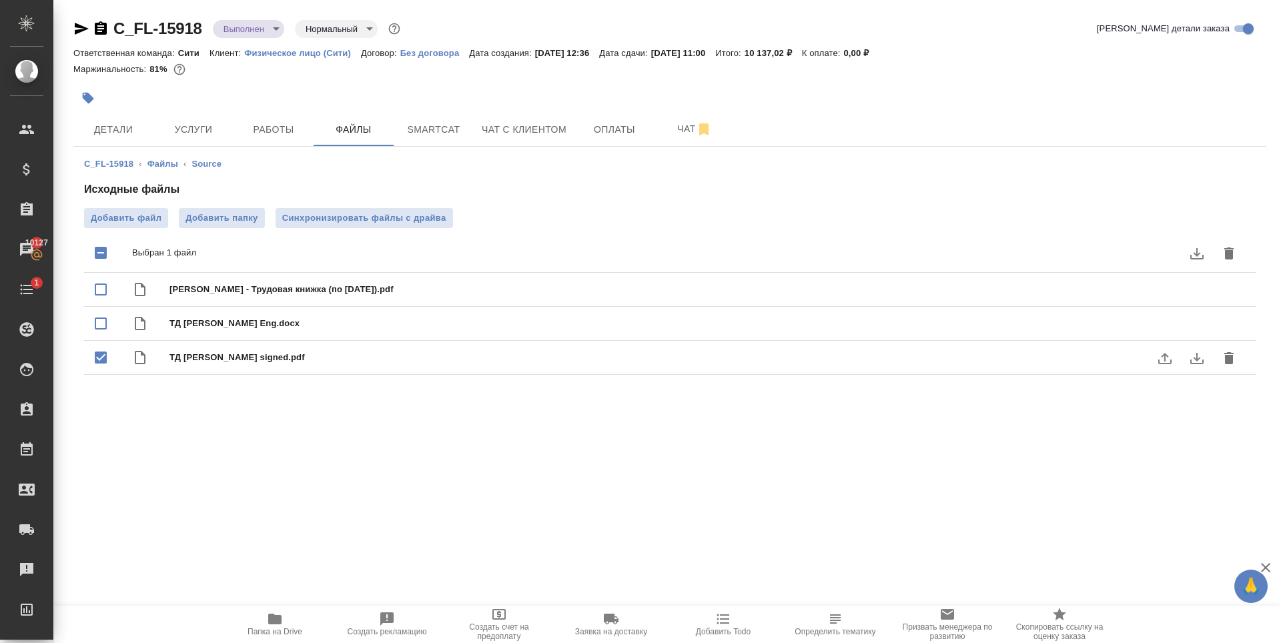
click at [1199, 362] on icon "download" at bounding box center [1197, 358] width 16 height 16
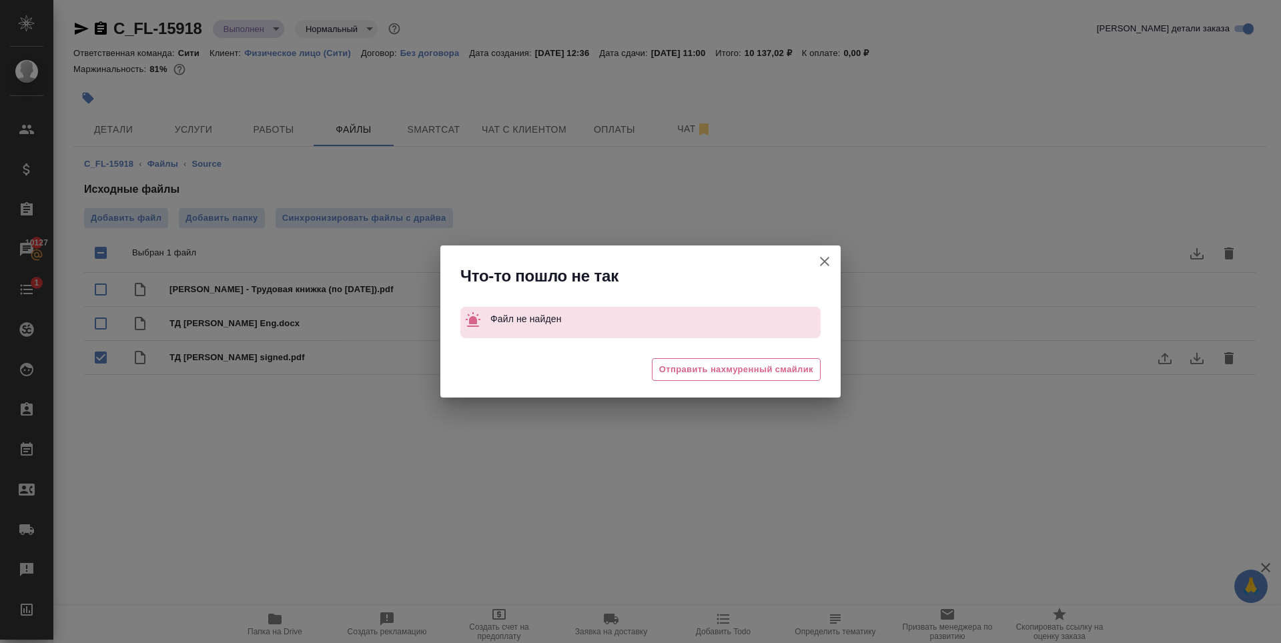
click at [831, 263] on icon "button" at bounding box center [824, 261] width 16 height 16
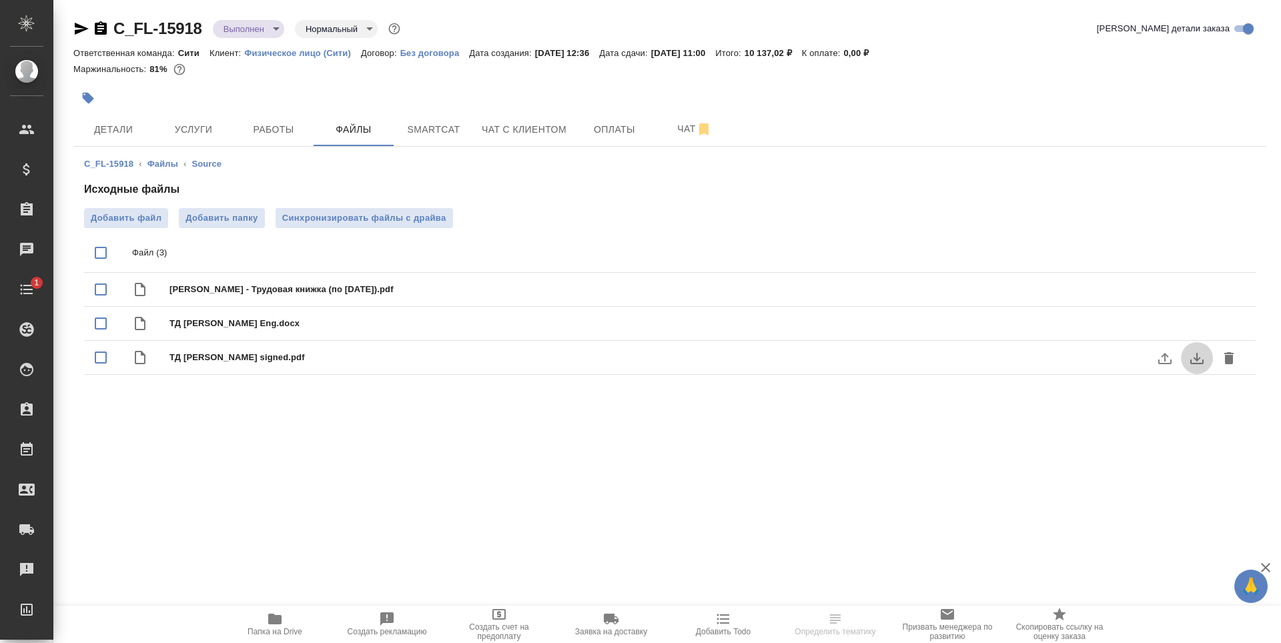
click at [1198, 363] on icon "download" at bounding box center [1196, 358] width 13 height 11
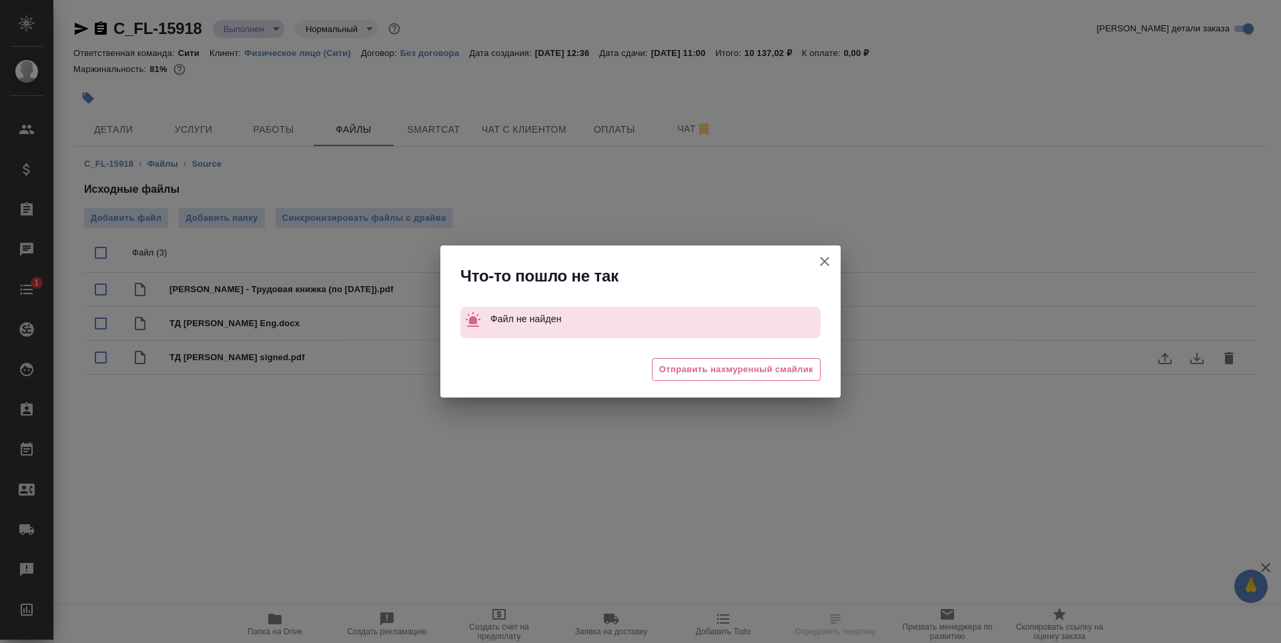
click at [826, 263] on icon "button" at bounding box center [824, 261] width 9 height 9
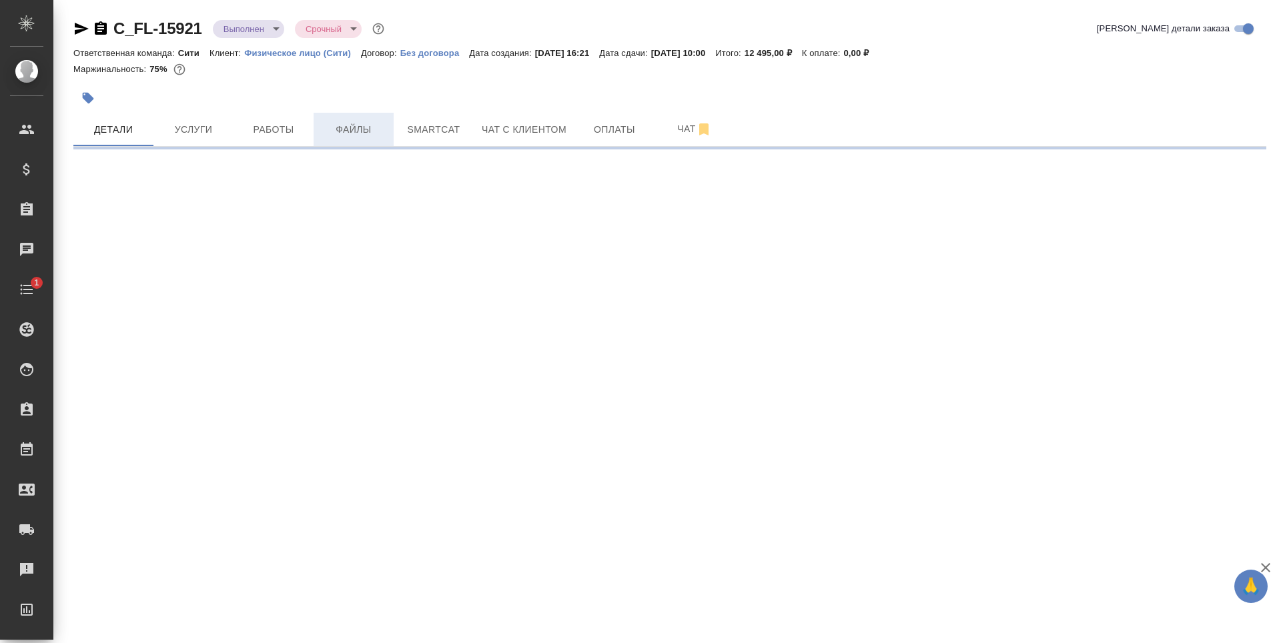
select select "RU"
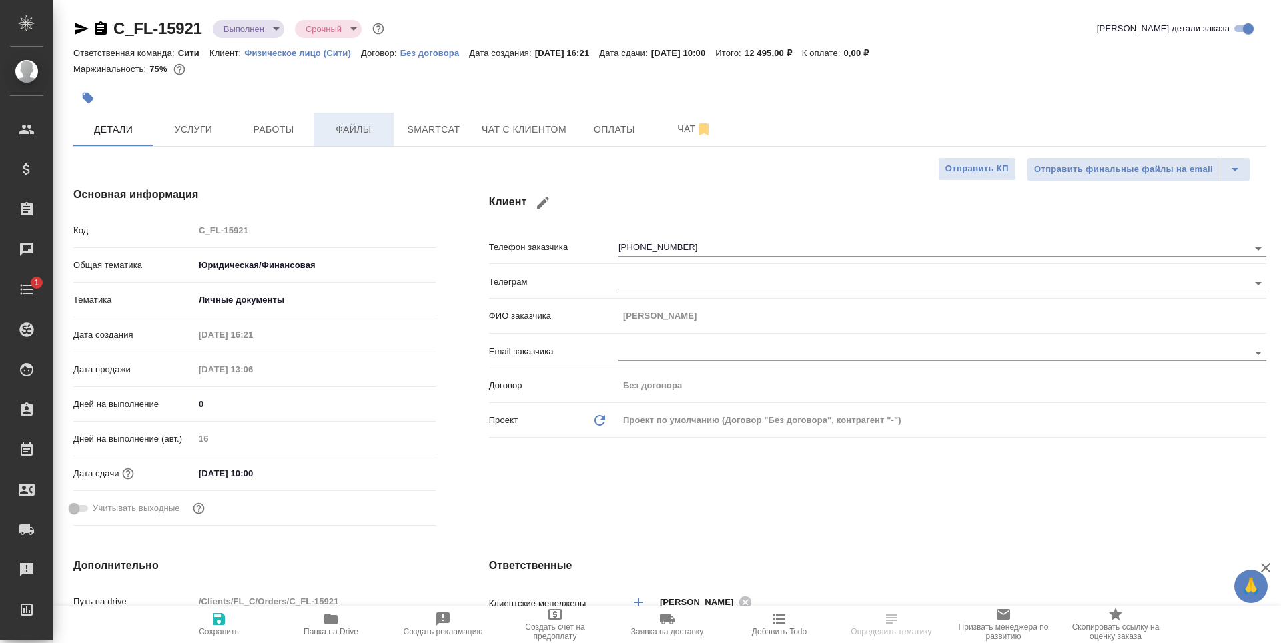
type textarea "x"
click at [388, 130] on button "Файлы" at bounding box center [354, 129] width 80 height 33
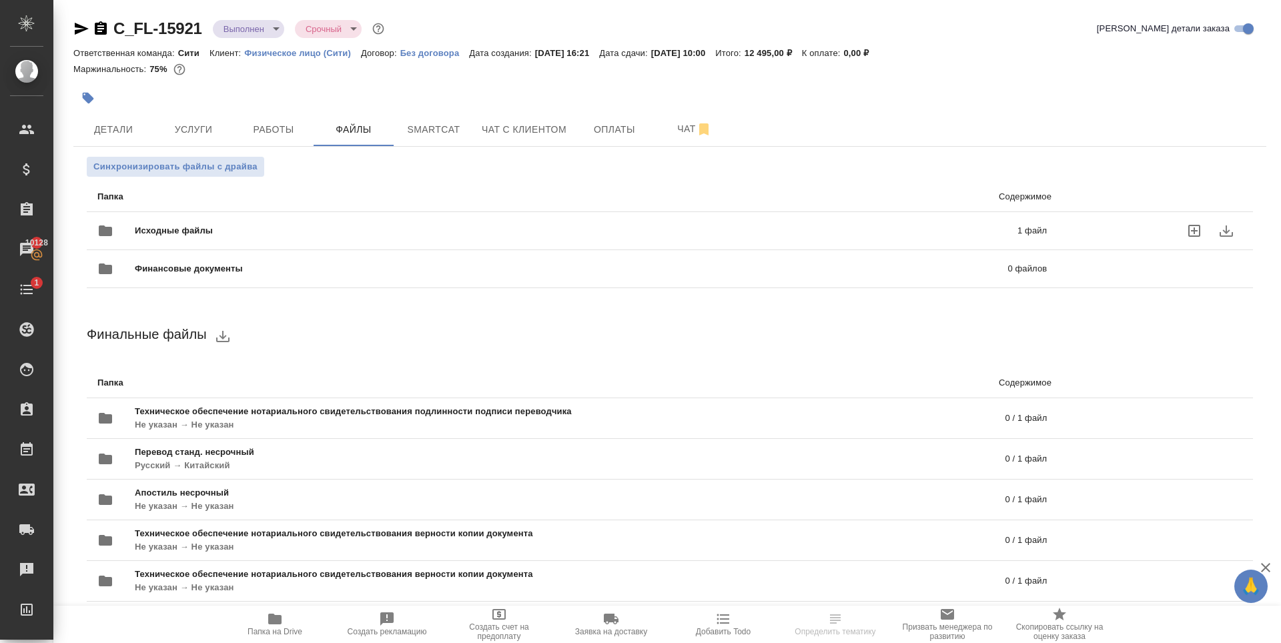
click at [410, 212] on div "Исходные файлы 1 файл" at bounding box center [572, 230] width 976 height 59
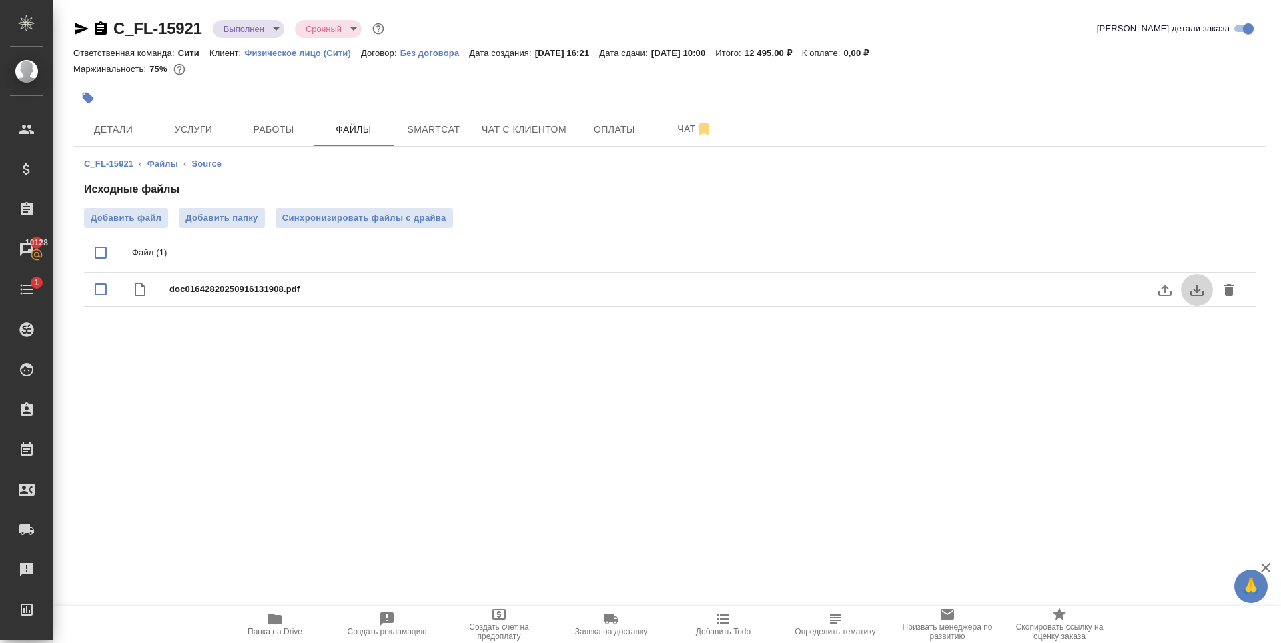
click at [1200, 293] on icon "download" at bounding box center [1197, 290] width 16 height 16
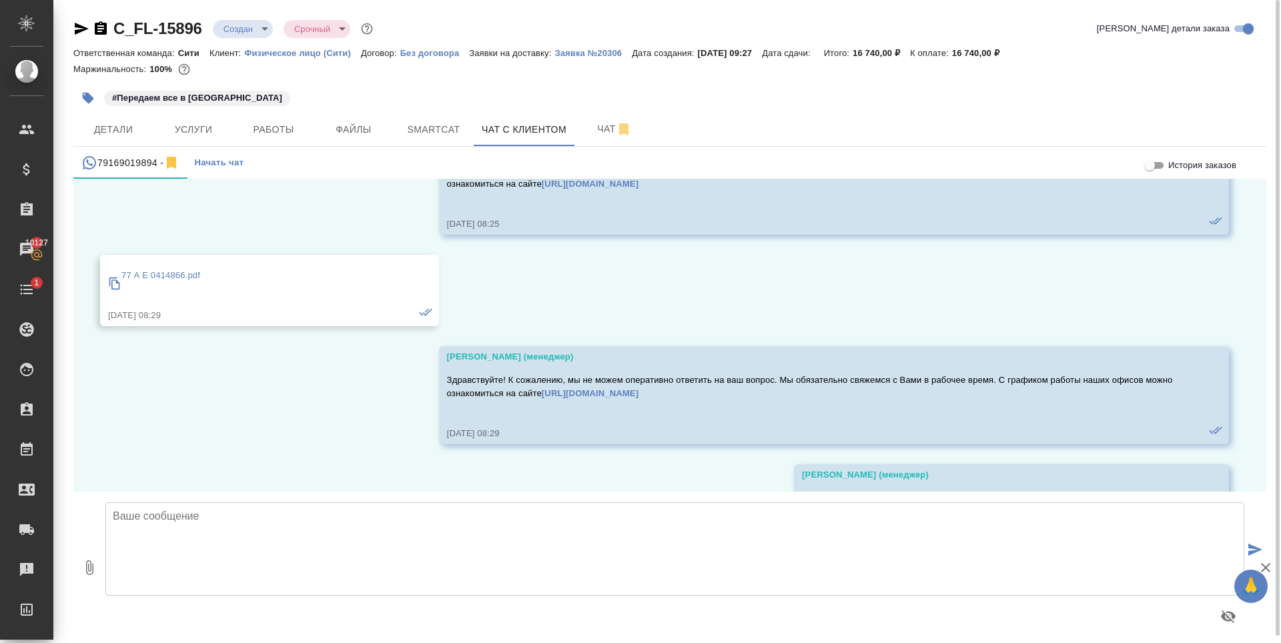
scroll to position [4978, 0]
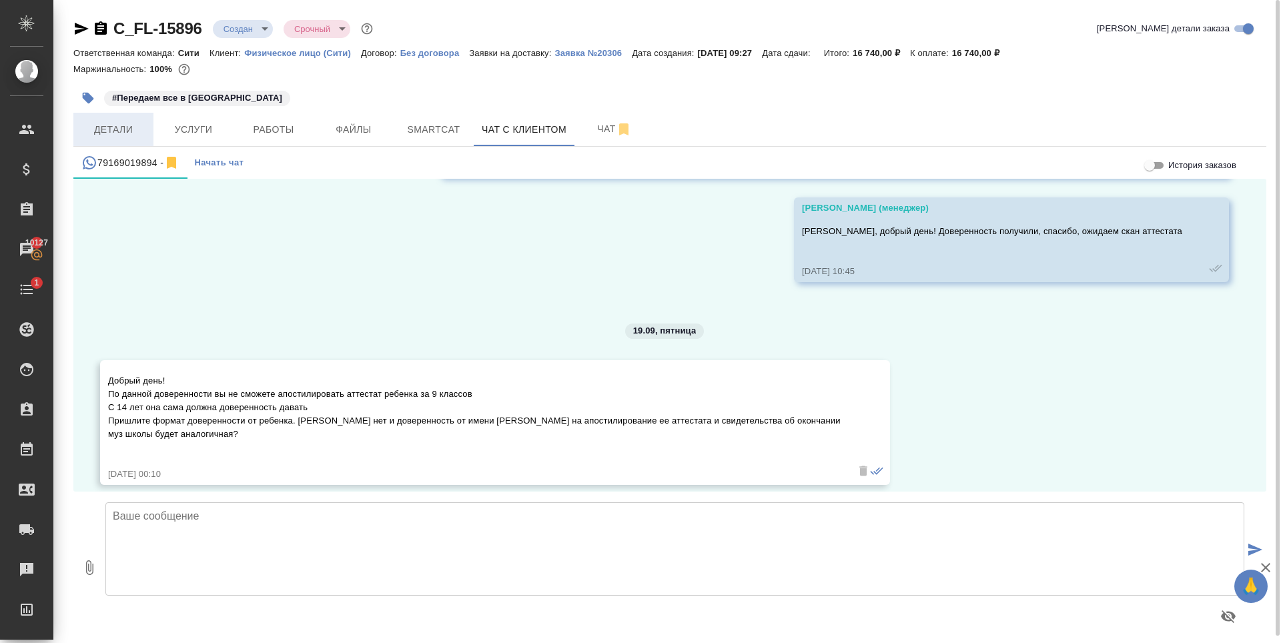
click at [133, 142] on button "Детали" at bounding box center [113, 129] width 80 height 33
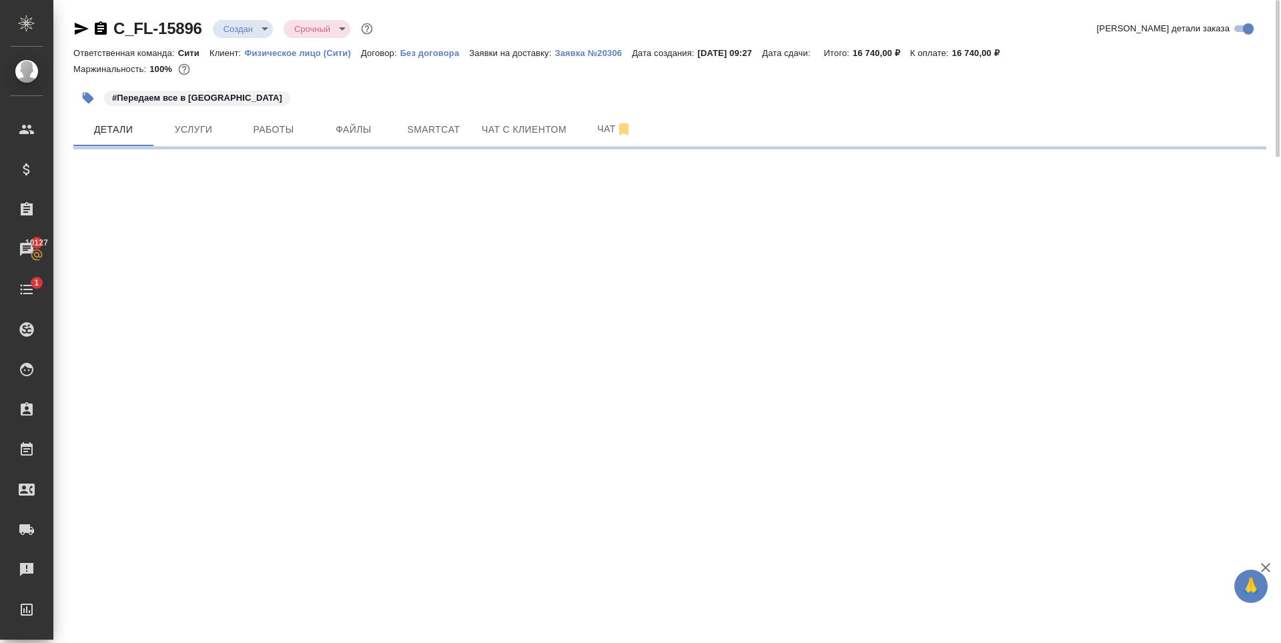
select select "RU"
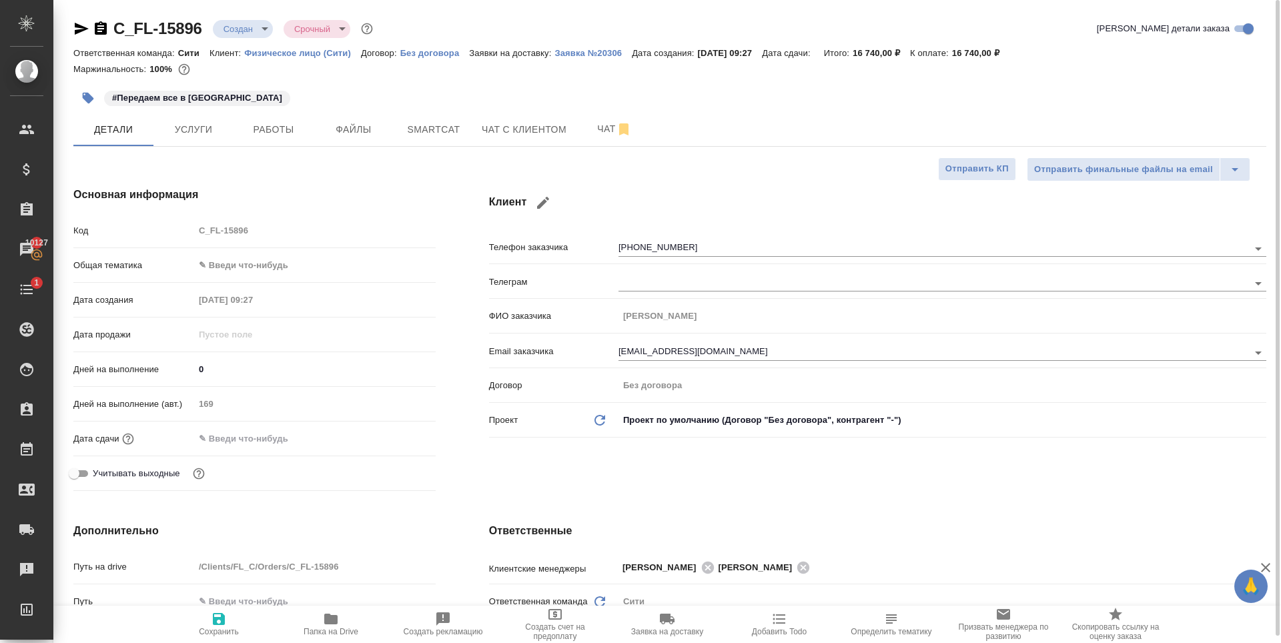
type textarea "x"
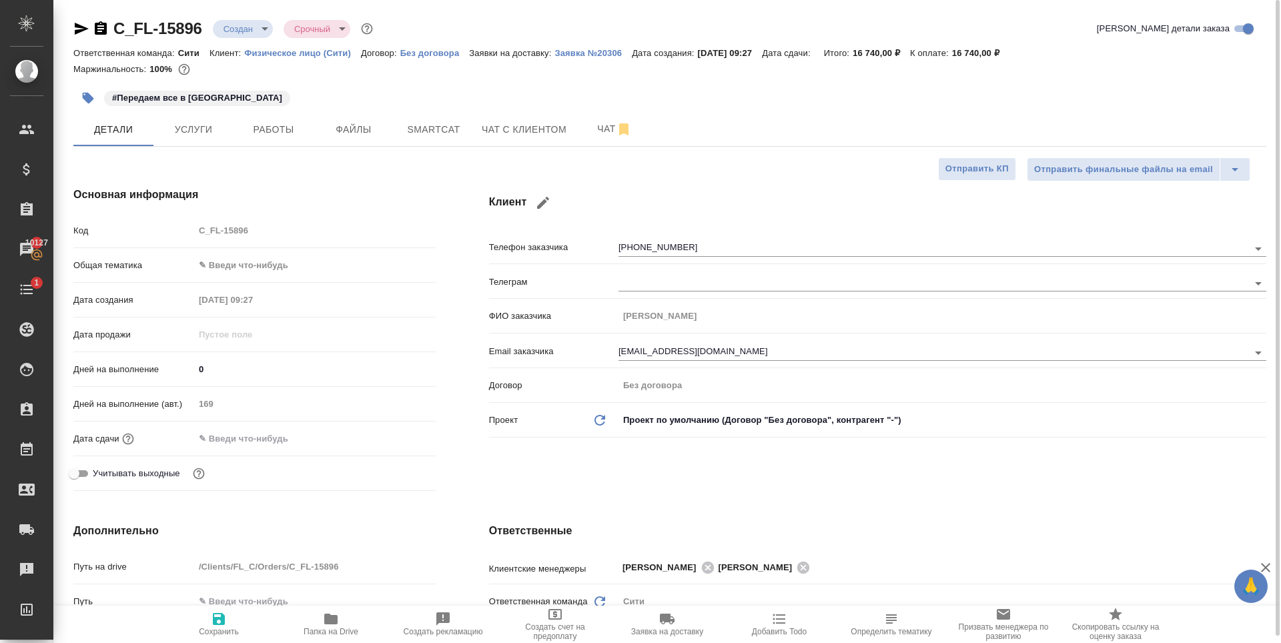
type textarea "x"
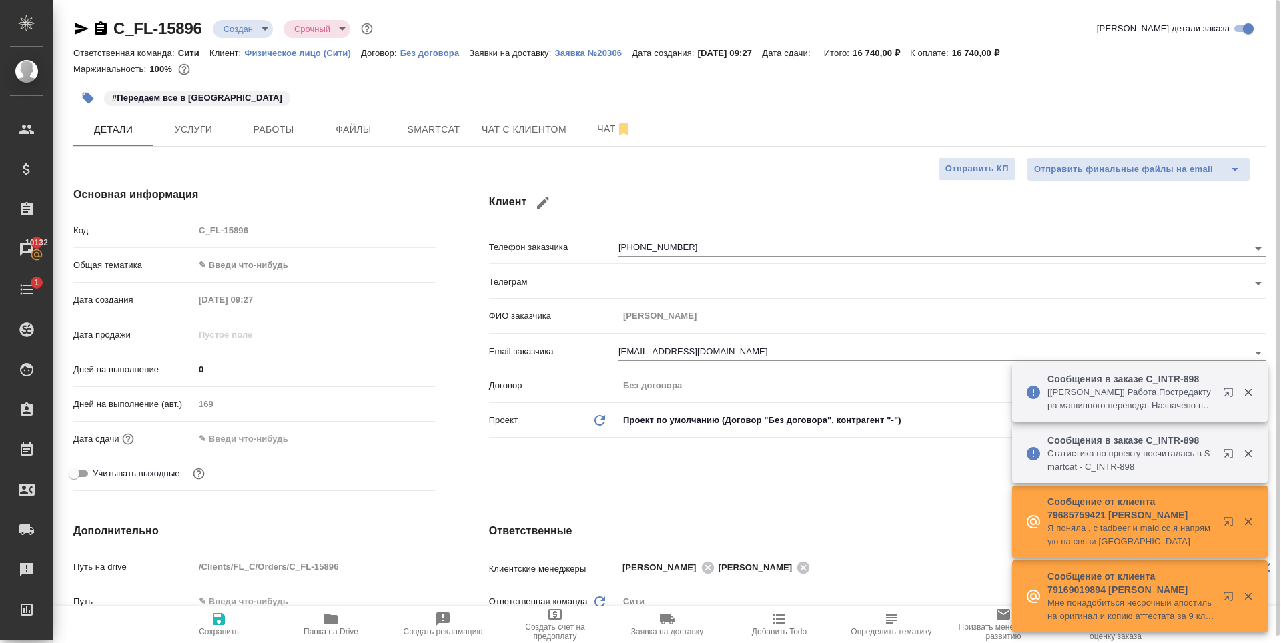
type textarea "x"
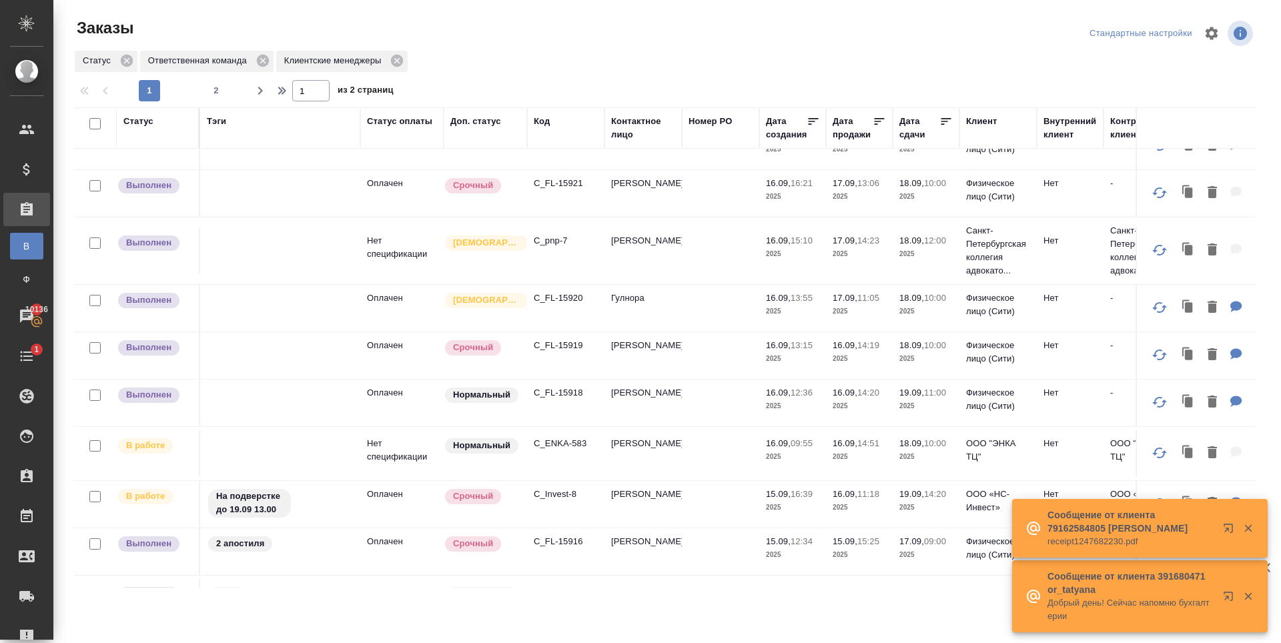
scroll to position [867, 0]
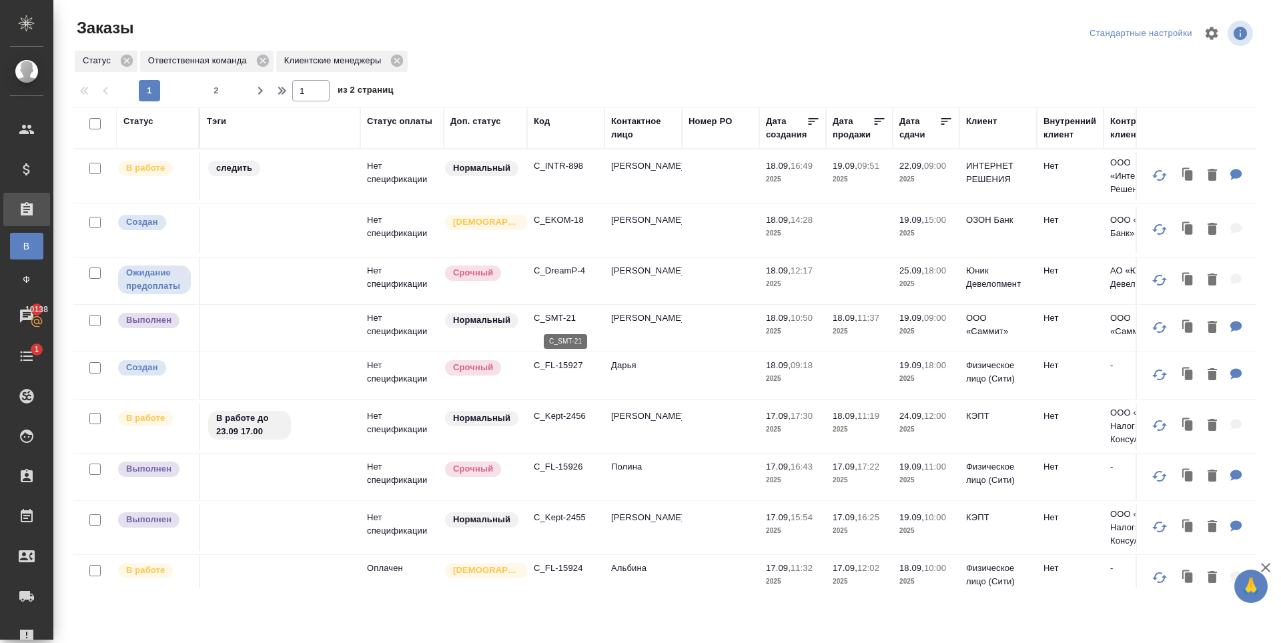
click at [559, 321] on p "C_SMT-21" at bounding box center [566, 318] width 64 height 13
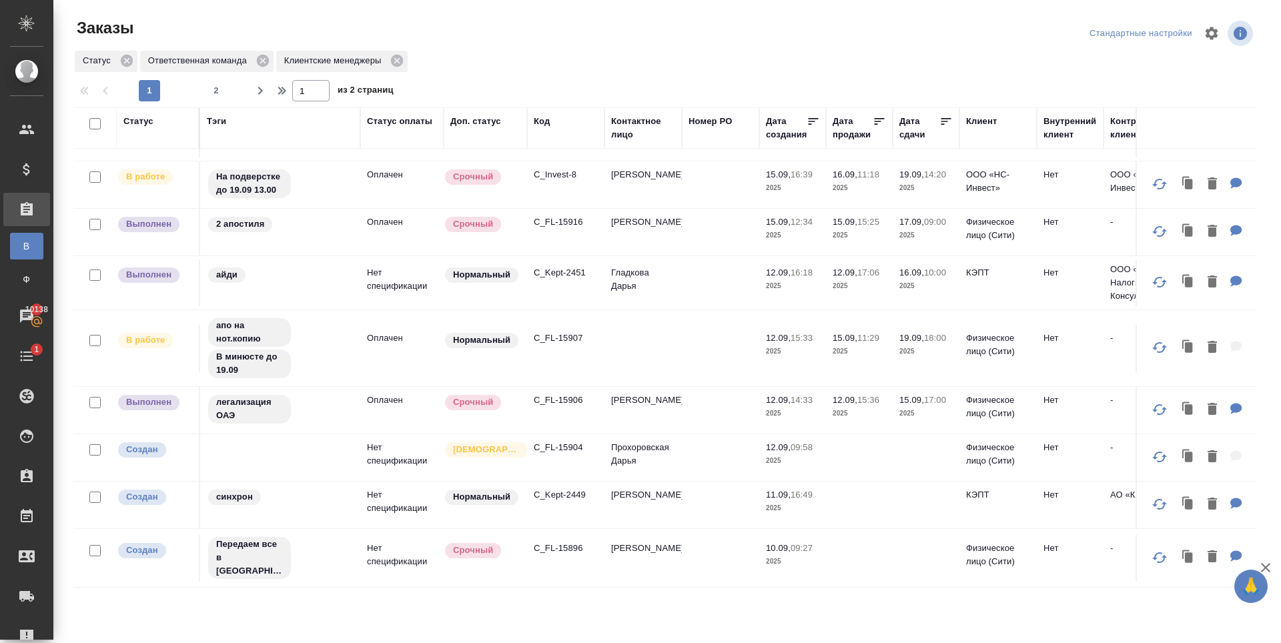
scroll to position [867, 0]
click at [564, 215] on p "C_FL-15916" at bounding box center [566, 221] width 64 height 13
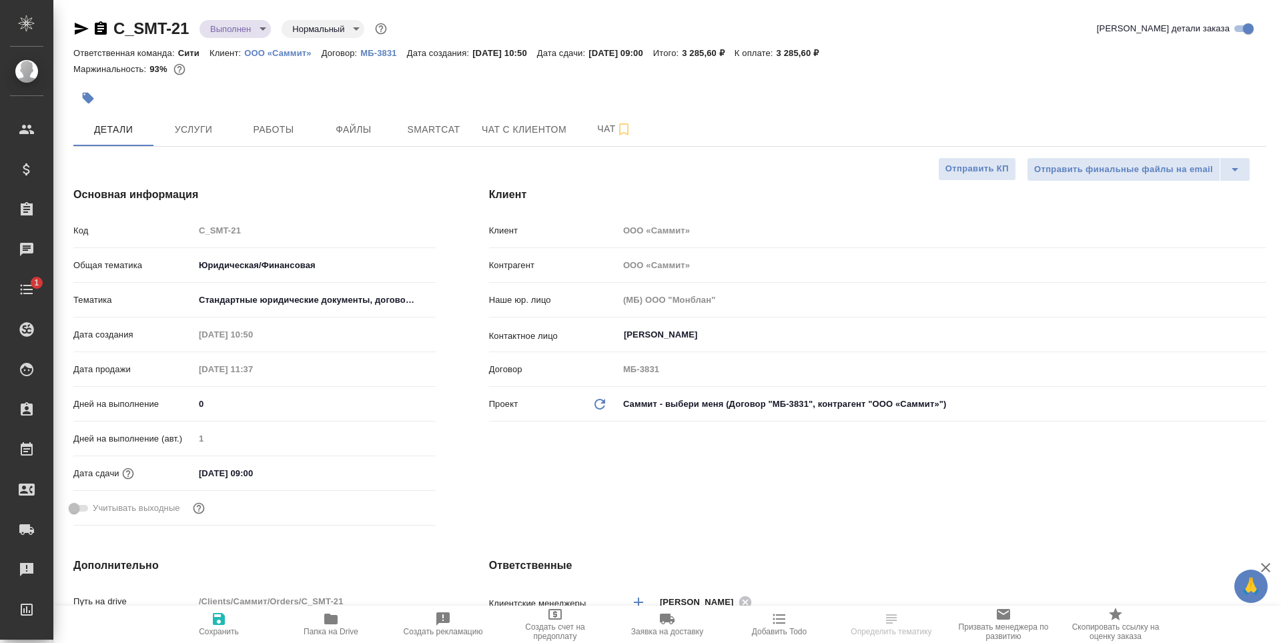
select select "RU"
type input "Газизов Ринат"
click at [176, 132] on span "Услуги" at bounding box center [193, 129] width 64 height 17
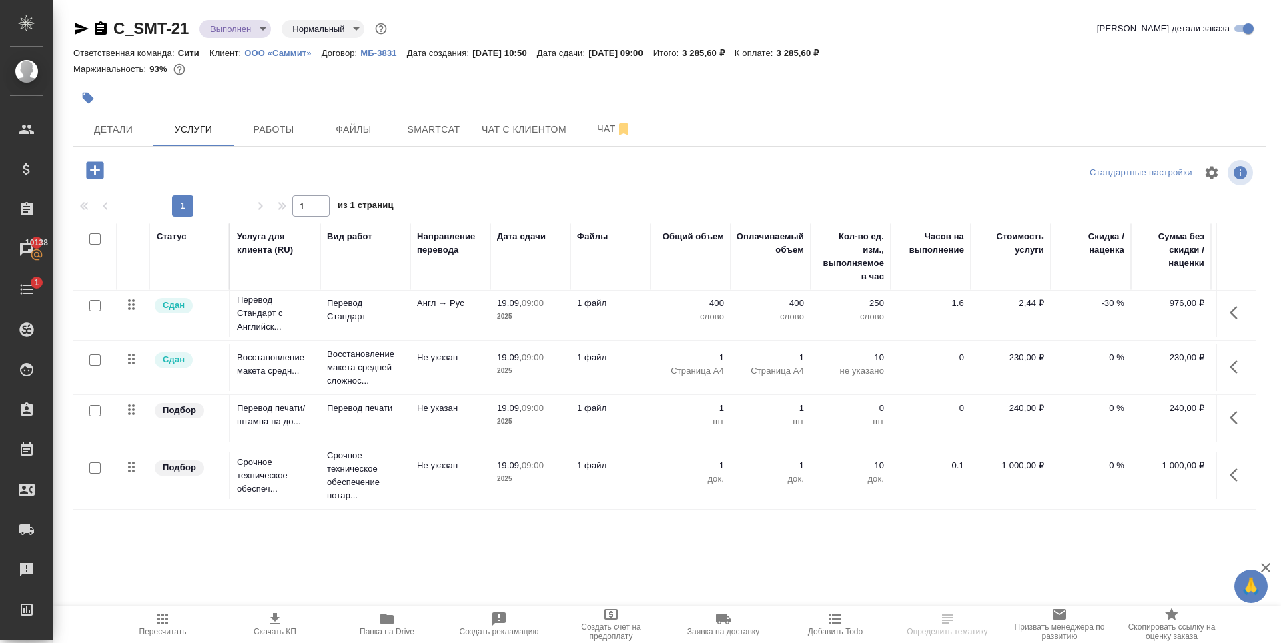
scroll to position [15, 0]
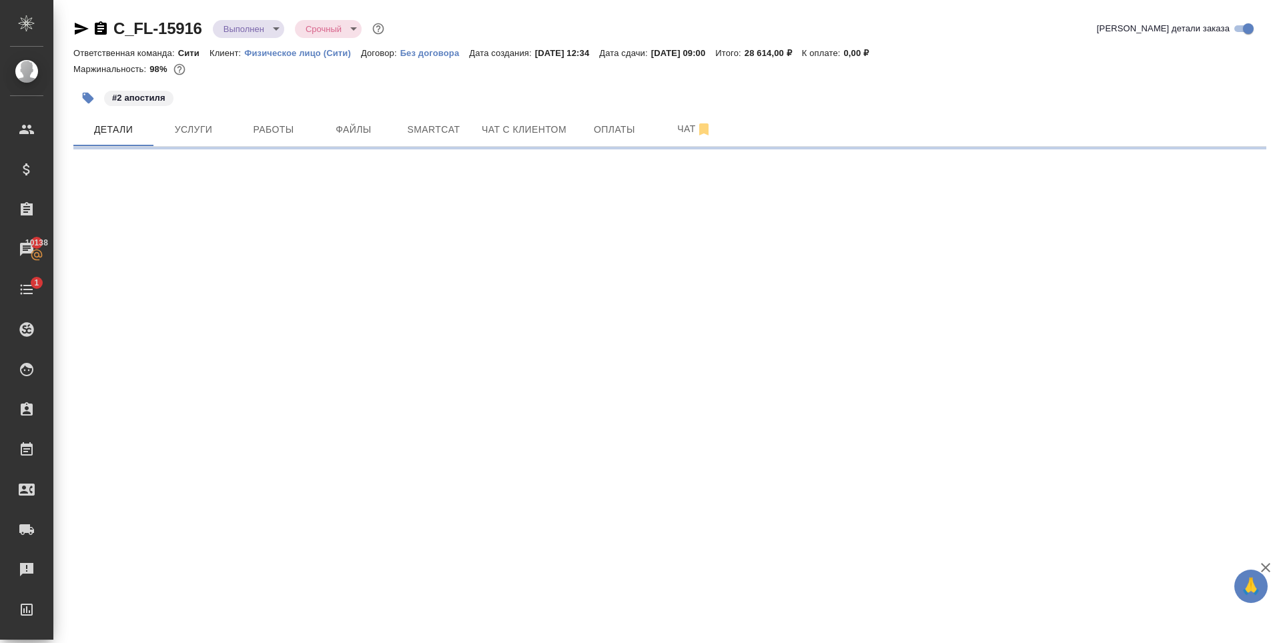
select select "RU"
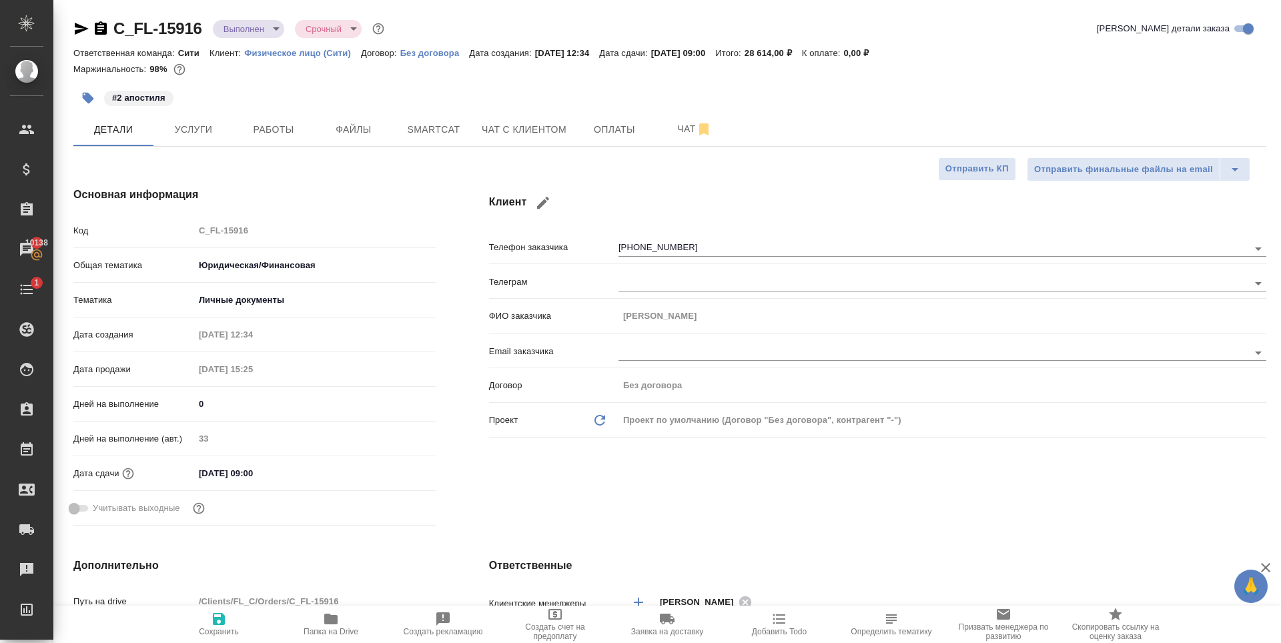
type textarea "x"
